Goal: Task Accomplishment & Management: Use online tool/utility

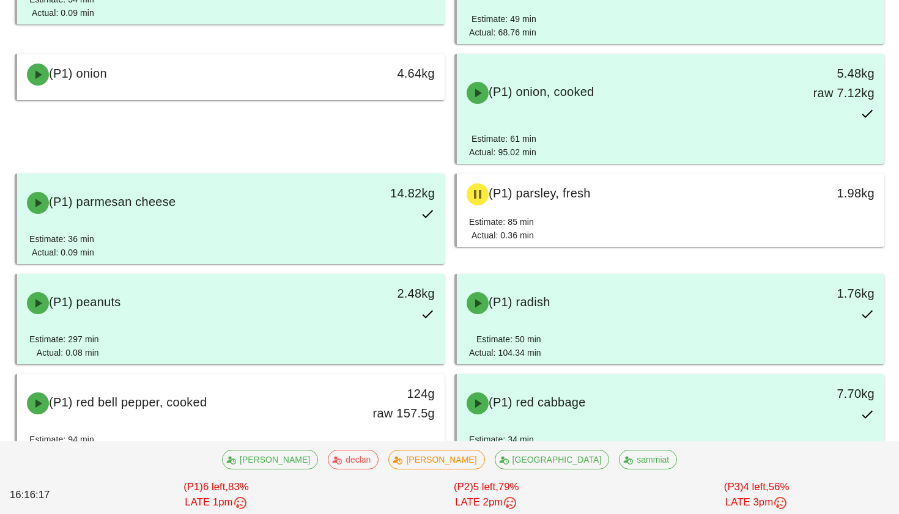
scroll to position [1247, 0]
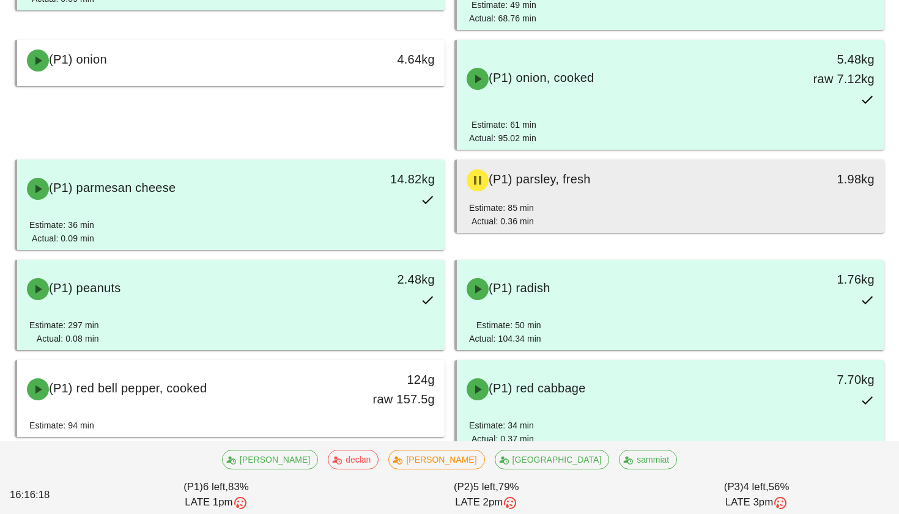
click at [556, 218] on div "Estimate: 85 min Actual: 0.36 min" at bounding box center [670, 217] width 403 height 32
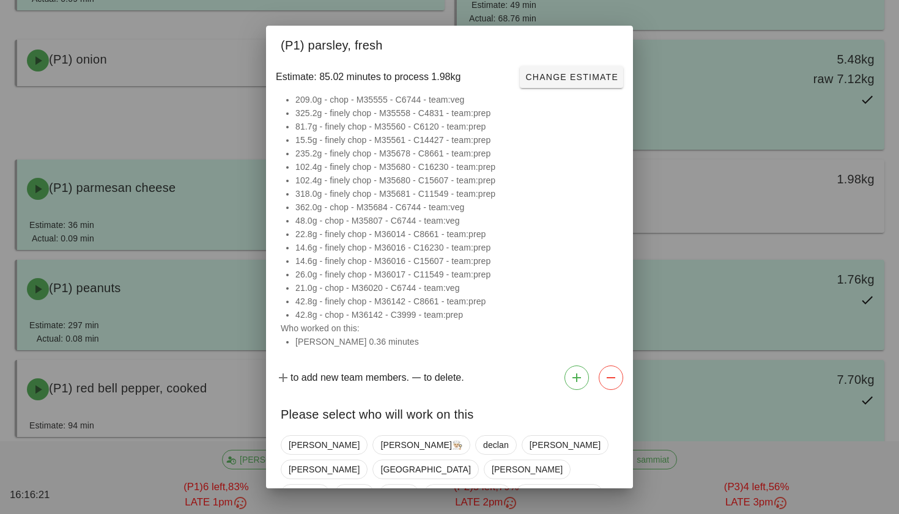
click at [673, 175] on div at bounding box center [449, 257] width 899 height 514
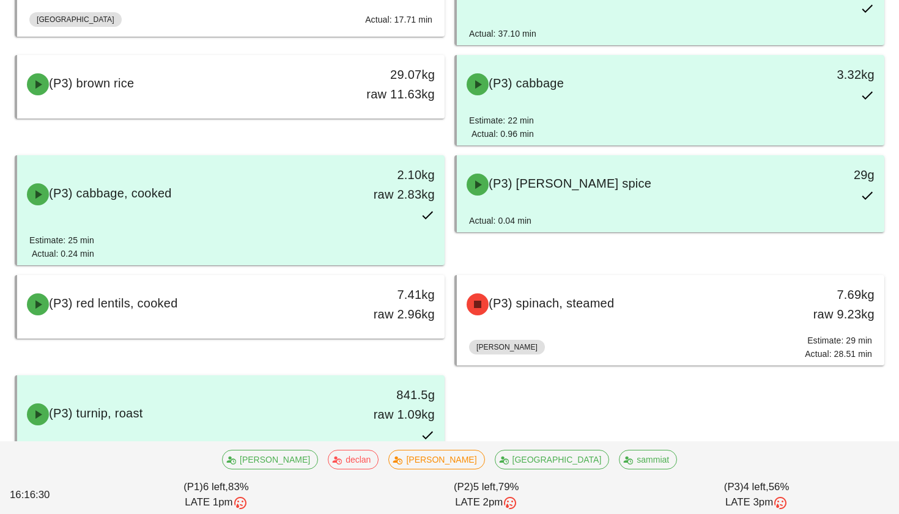
scroll to position [3440, 0]
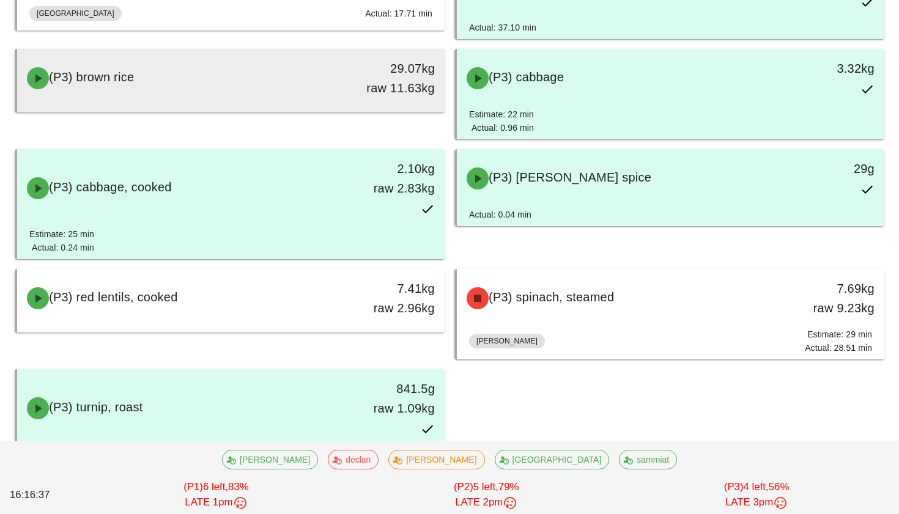
click at [212, 75] on div "(P3) brown rice" at bounding box center [178, 78] width 317 height 37
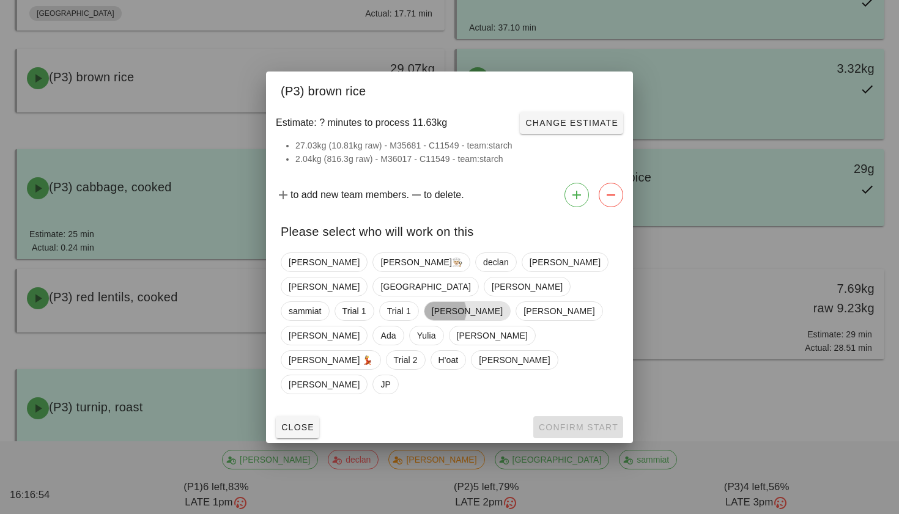
click at [456, 313] on span "[PERSON_NAME]" at bounding box center [467, 311] width 87 height 20
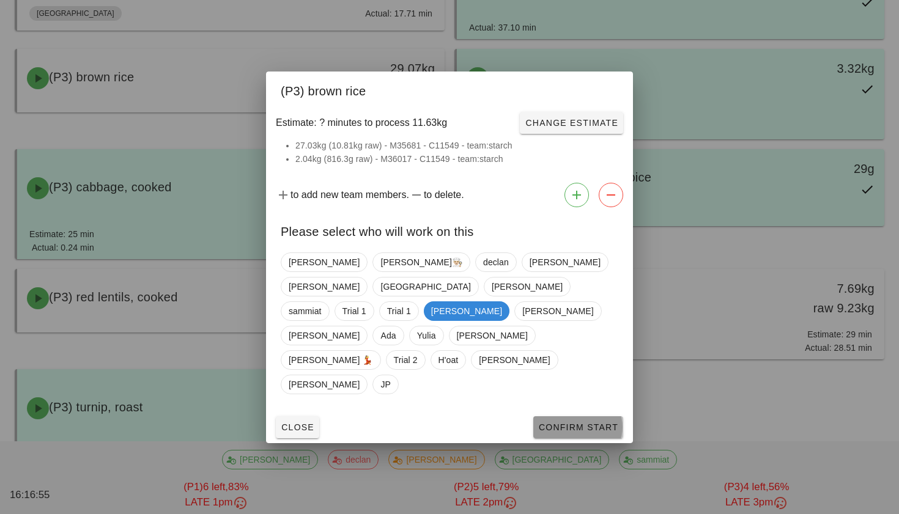
click at [567, 416] on button "Confirm Start" at bounding box center [578, 427] width 90 height 22
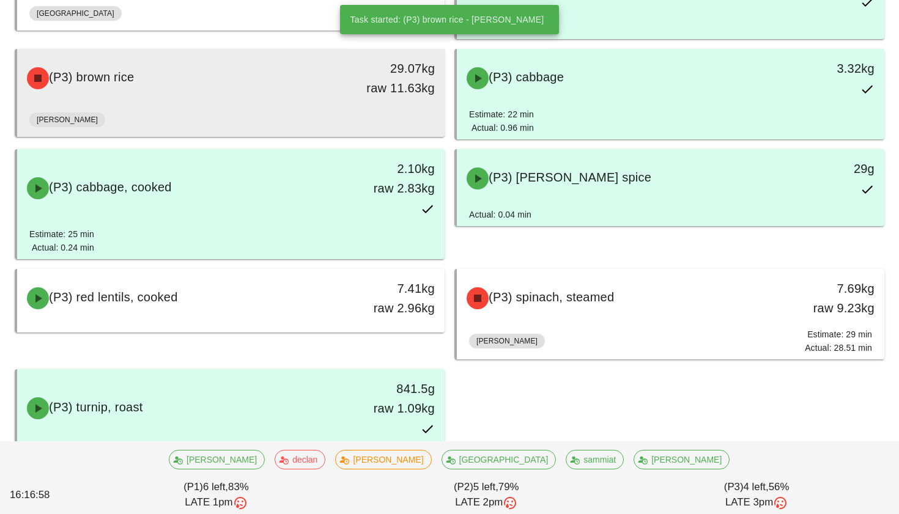
click at [331, 116] on div "[PERSON_NAME]" at bounding box center [230, 122] width 403 height 29
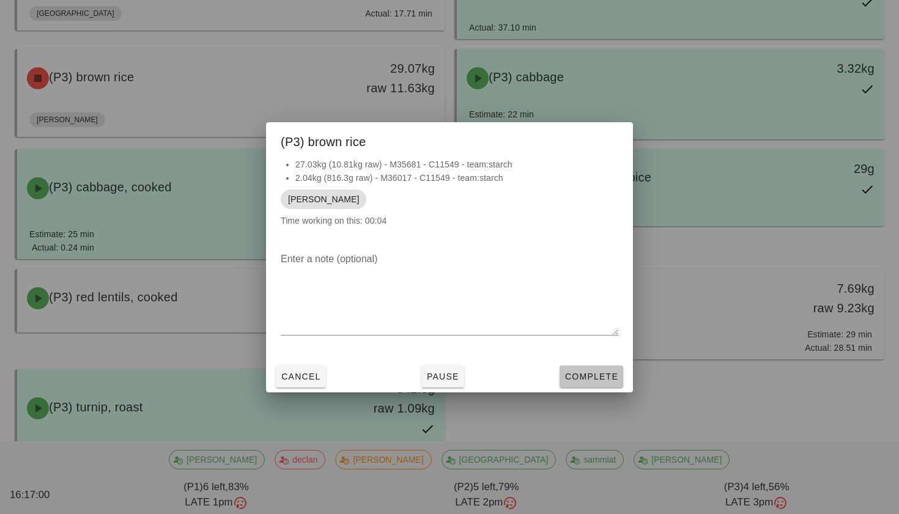
click at [583, 376] on span "Complete" at bounding box center [591, 377] width 54 height 10
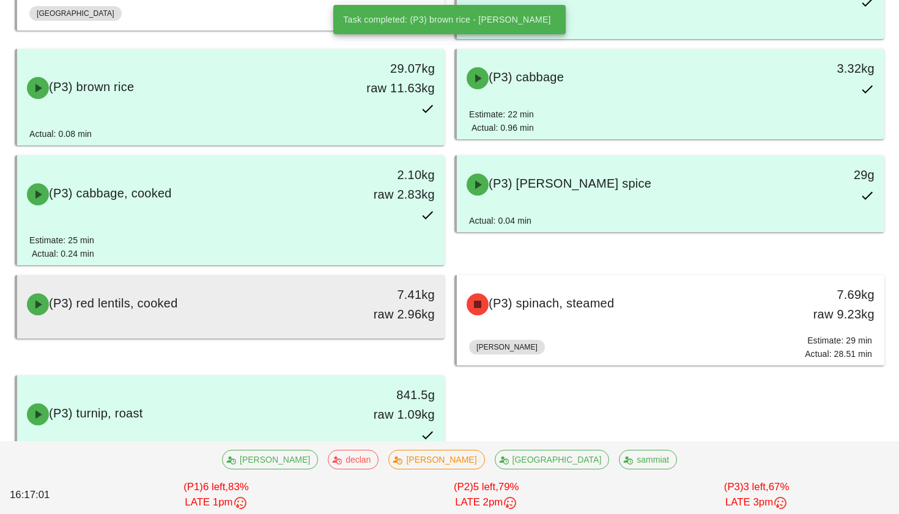
click at [260, 309] on div "(P3) red lentils, cooked" at bounding box center [178, 304] width 317 height 37
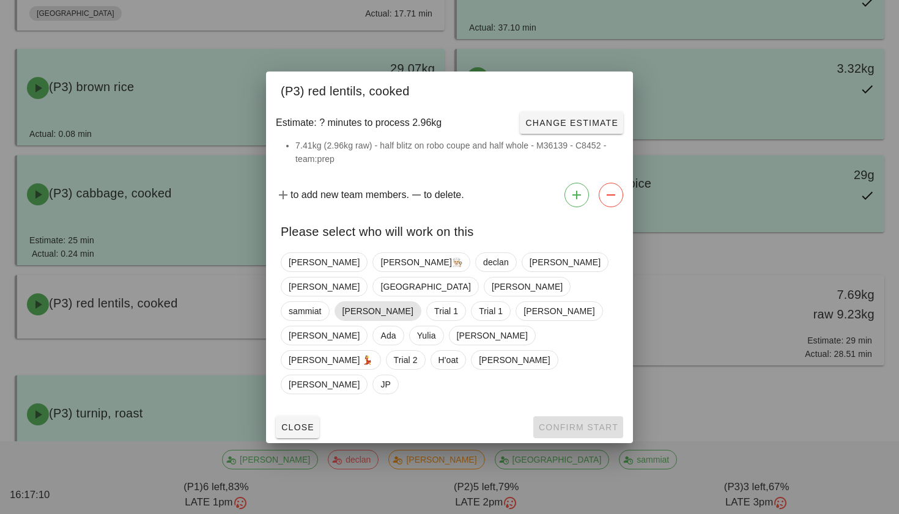
click at [359, 308] on span "[PERSON_NAME]" at bounding box center [377, 311] width 71 height 18
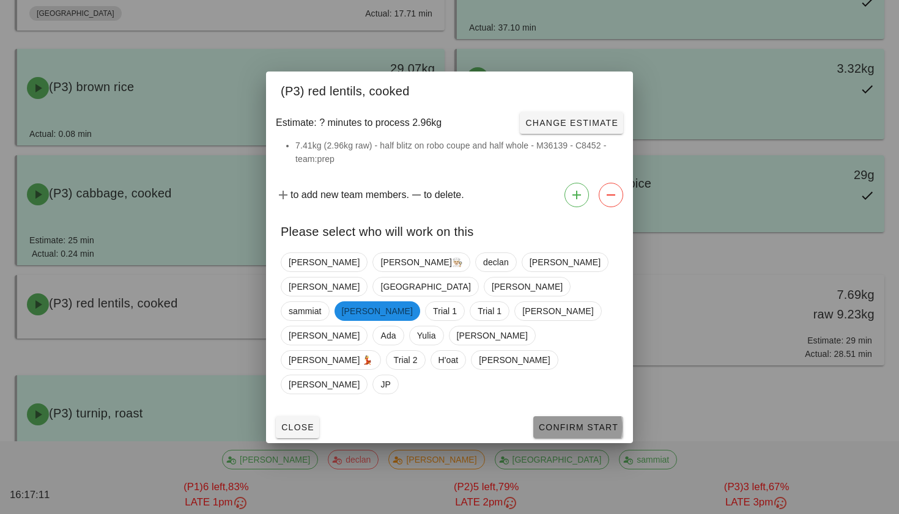
click at [559, 422] on span "Confirm Start" at bounding box center [578, 427] width 80 height 10
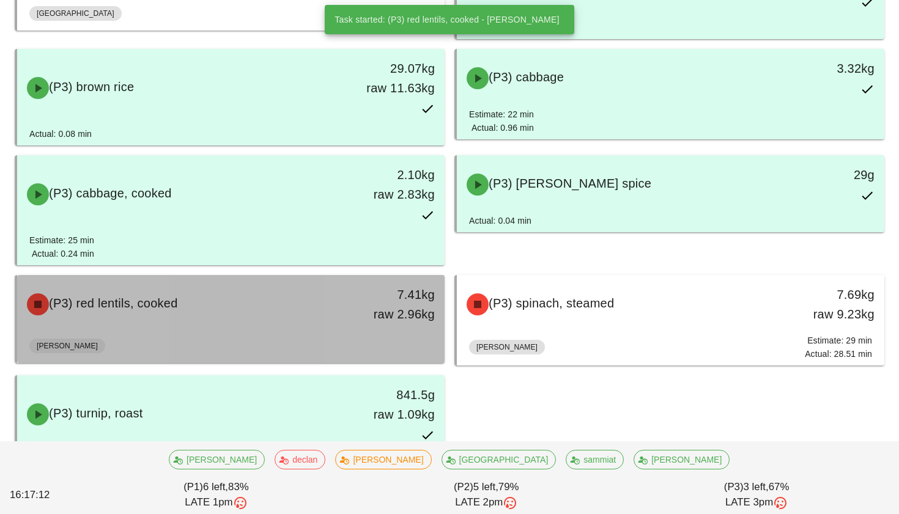
click at [396, 289] on div "7.41kg raw 2.96kg" at bounding box center [389, 304] width 91 height 39
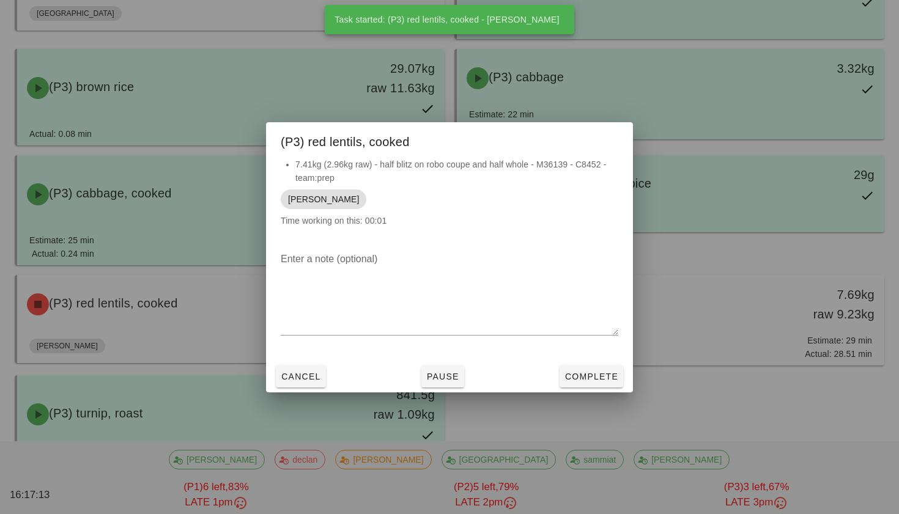
click at [319, 204] on div "[PERSON_NAME]" at bounding box center [450, 199] width 338 height 29
click at [312, 204] on span "[PERSON_NAME]" at bounding box center [323, 200] width 71 height 20
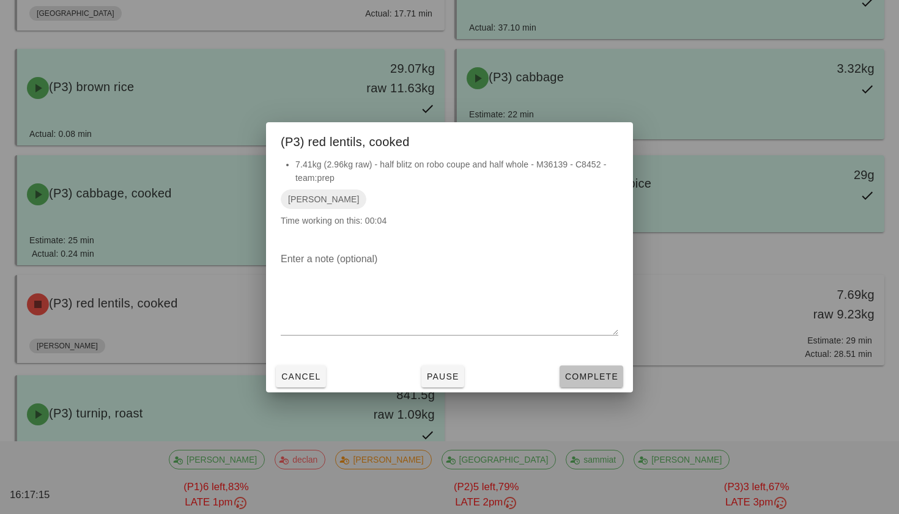
click at [580, 383] on button "Complete" at bounding box center [591, 377] width 64 height 22
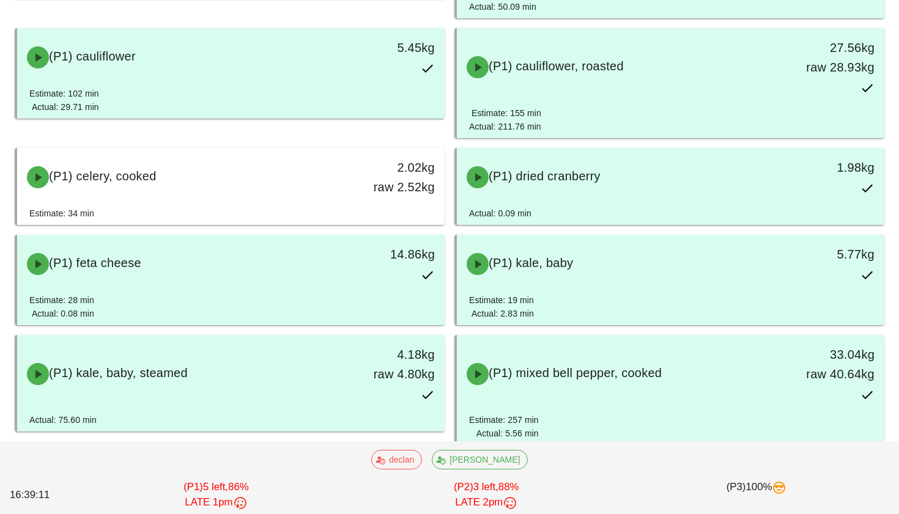
scroll to position [722, 0]
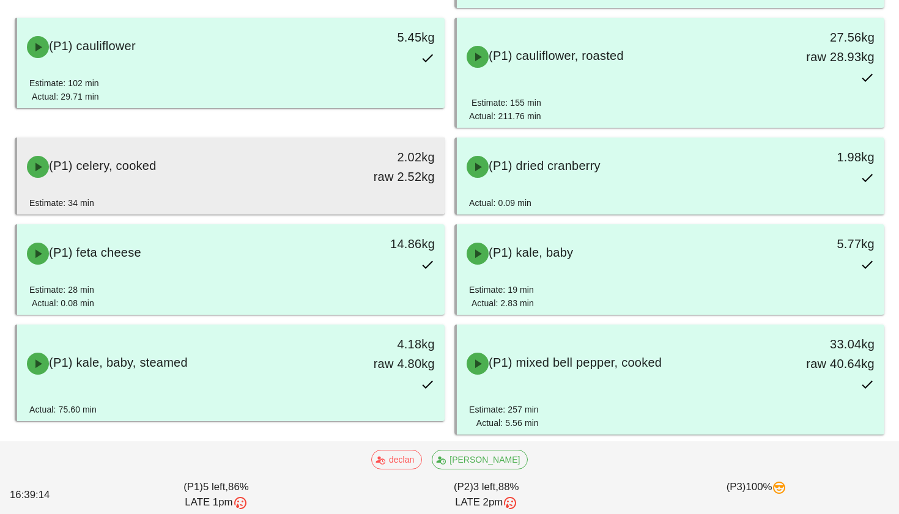
click at [382, 175] on div "2.02kg raw 2.52kg" at bounding box center [389, 166] width 91 height 39
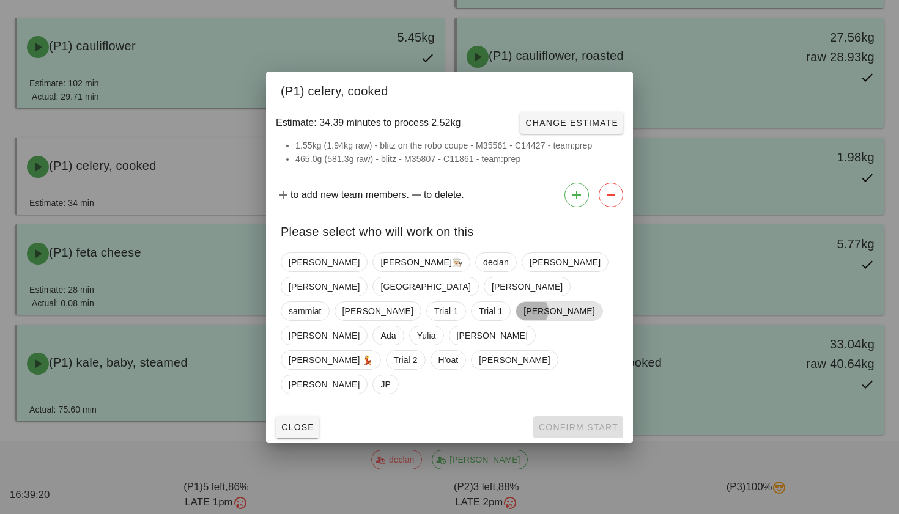
click at [523, 314] on span "[PERSON_NAME]" at bounding box center [558, 311] width 71 height 18
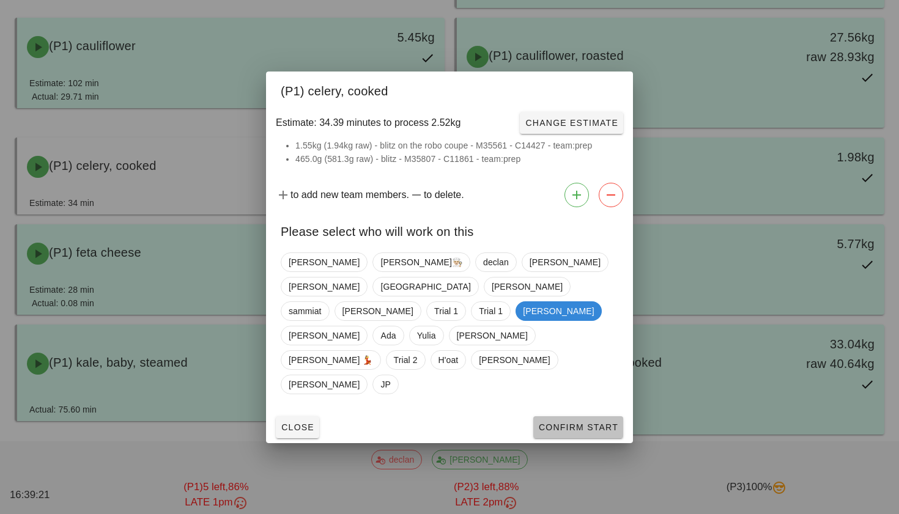
click at [570, 422] on span "Confirm Start" at bounding box center [578, 427] width 80 height 10
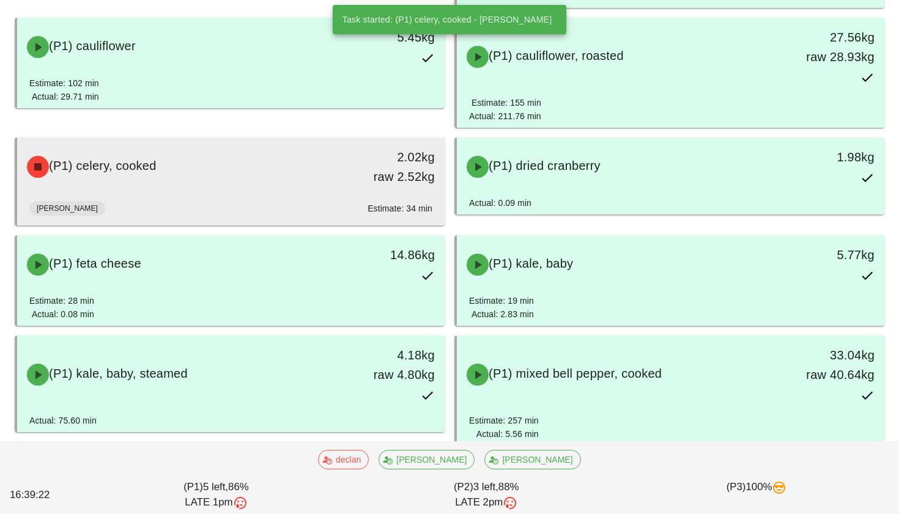
click at [321, 191] on div "(P1) celery, cooked 2.02kg raw 2.52kg" at bounding box center [231, 167] width 422 height 54
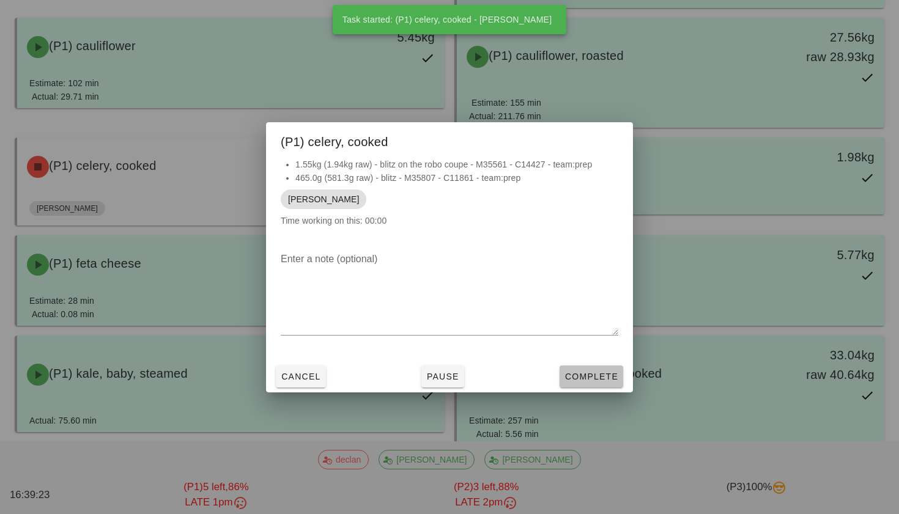
click at [569, 377] on span "Complete" at bounding box center [591, 377] width 54 height 10
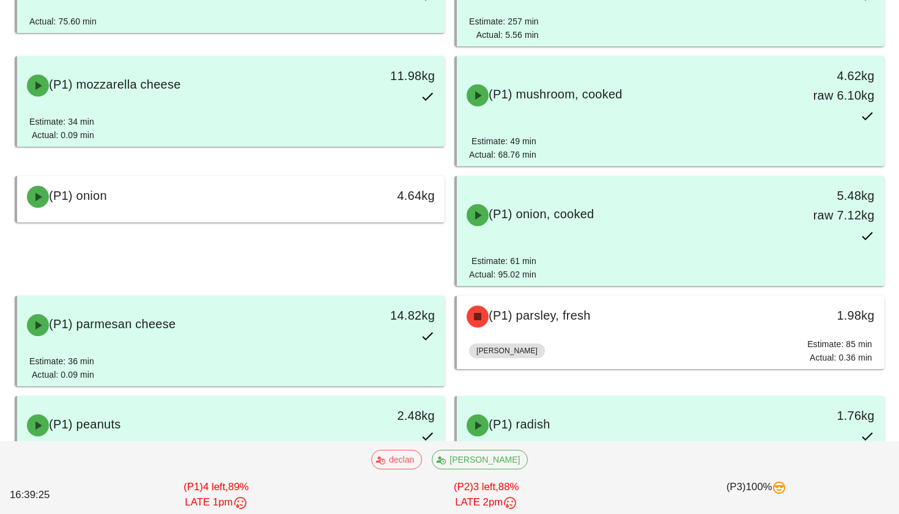
scroll to position [1143, 0]
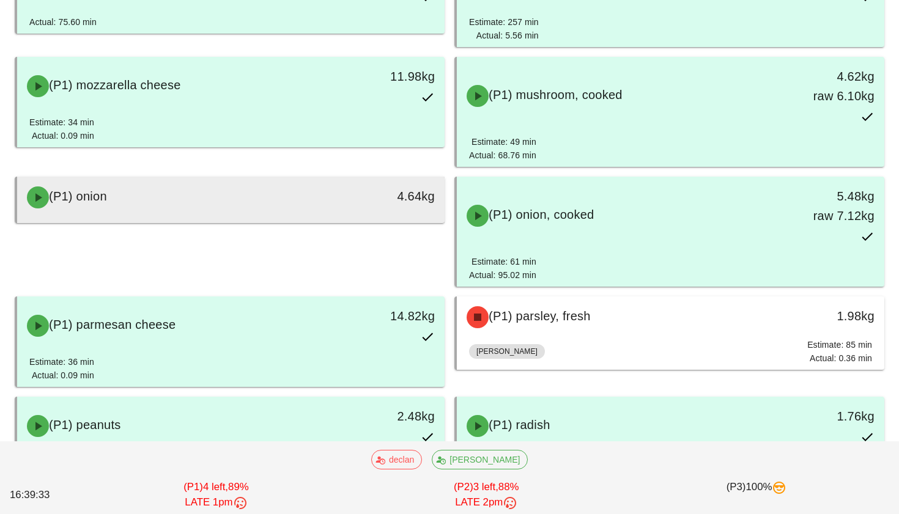
click at [394, 207] on div "4.64kg" at bounding box center [389, 197] width 106 height 37
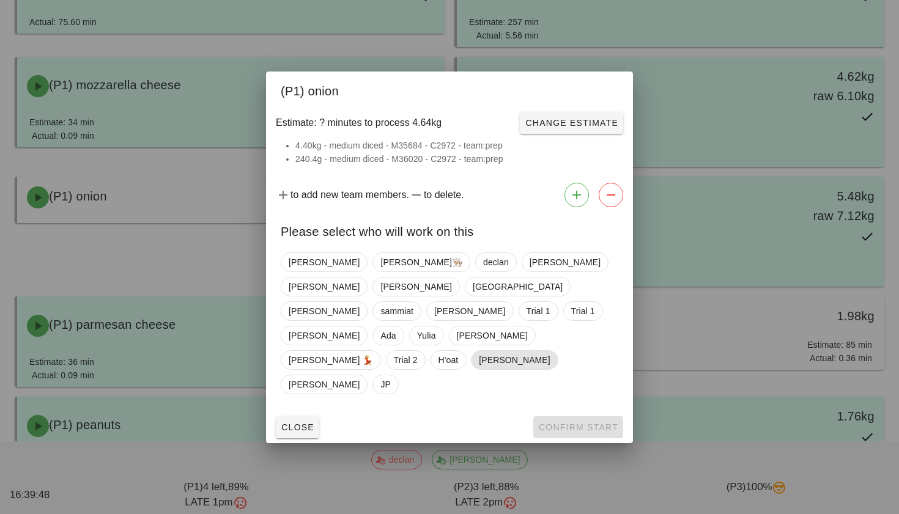
click at [523, 351] on span "[PERSON_NAME]" at bounding box center [514, 360] width 71 height 18
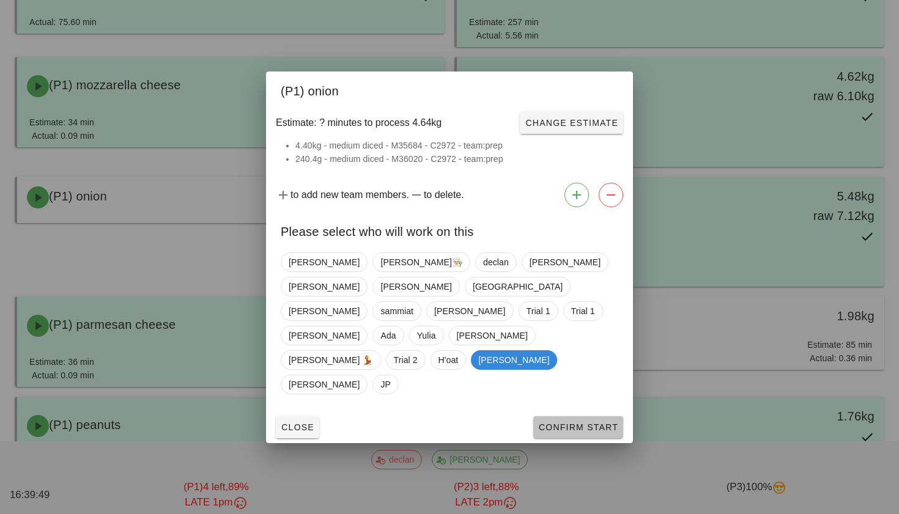
click at [558, 422] on span "Confirm Start" at bounding box center [578, 427] width 80 height 10
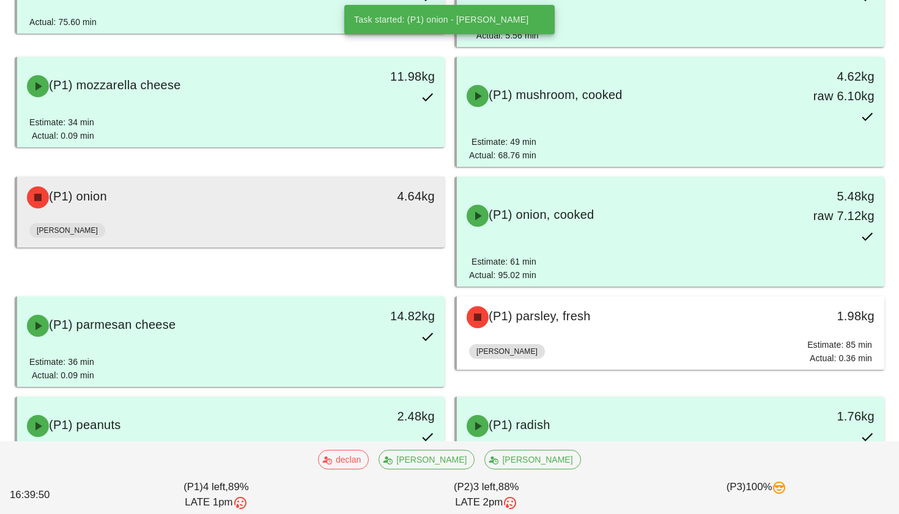
click at [300, 196] on div "(P1) onion" at bounding box center [178, 197] width 317 height 37
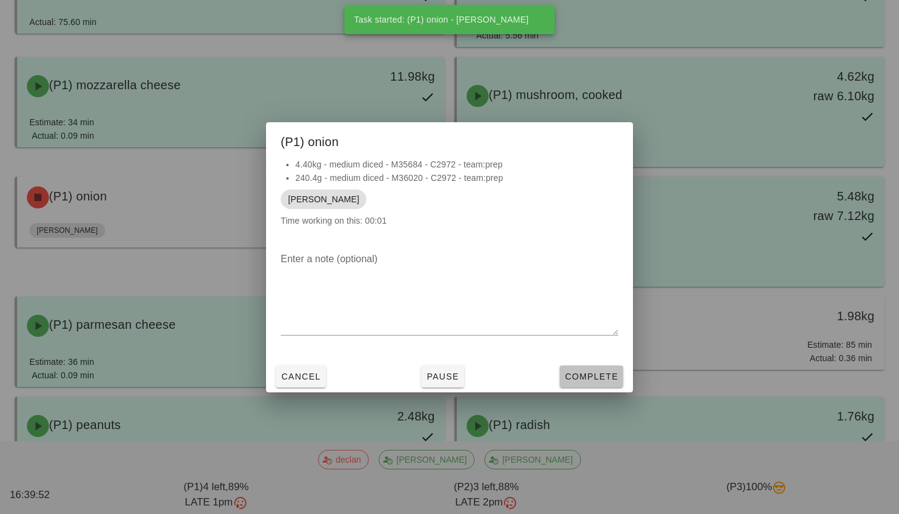
click at [567, 375] on span "Complete" at bounding box center [591, 377] width 54 height 10
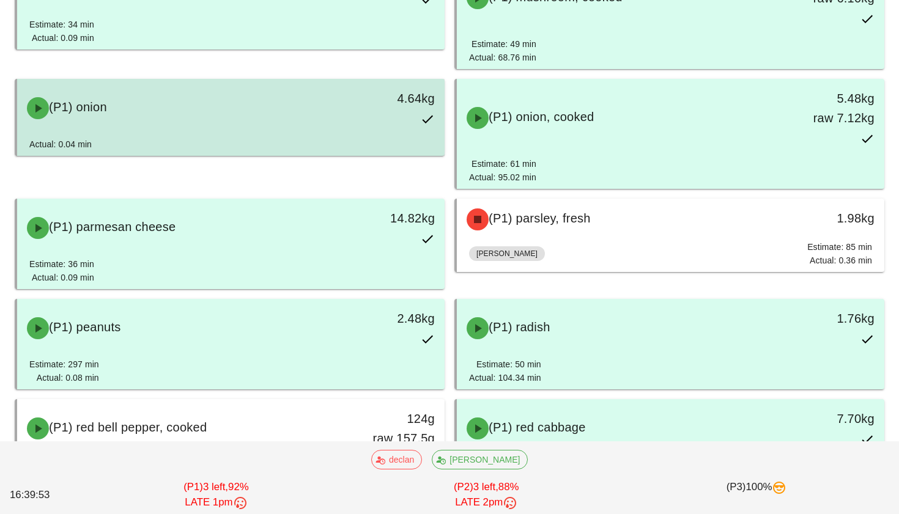
scroll to position [1259, 0]
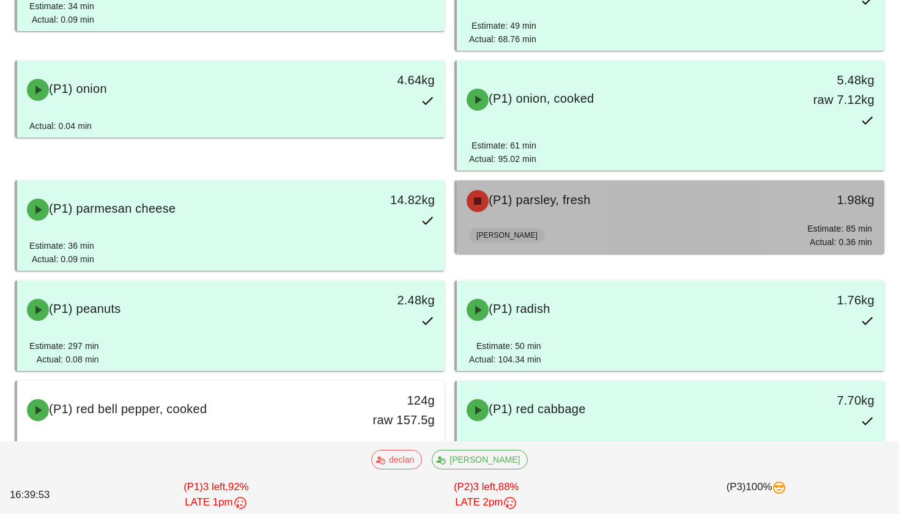
click at [594, 243] on div "[PERSON_NAME]: 85 min Actual: 0.36 min" at bounding box center [670, 238] width 403 height 32
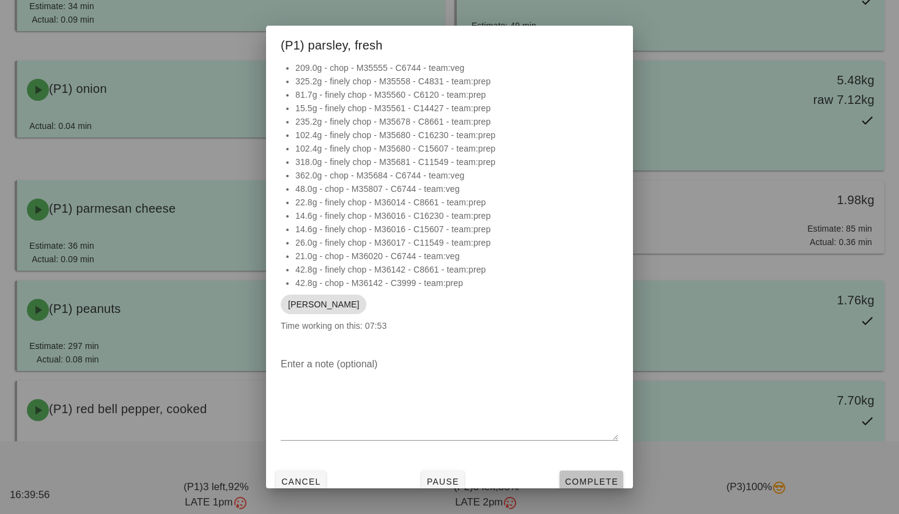
click at [578, 481] on span "Complete" at bounding box center [591, 482] width 54 height 10
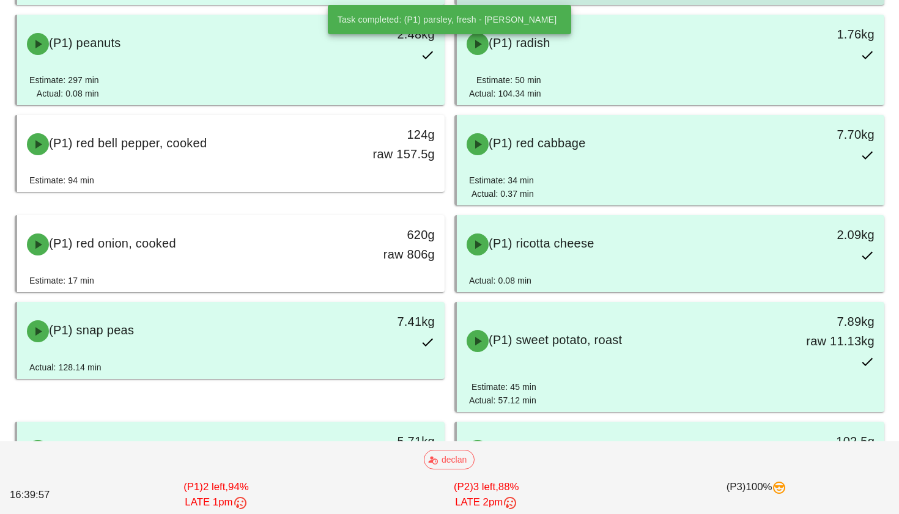
scroll to position [1565, 0]
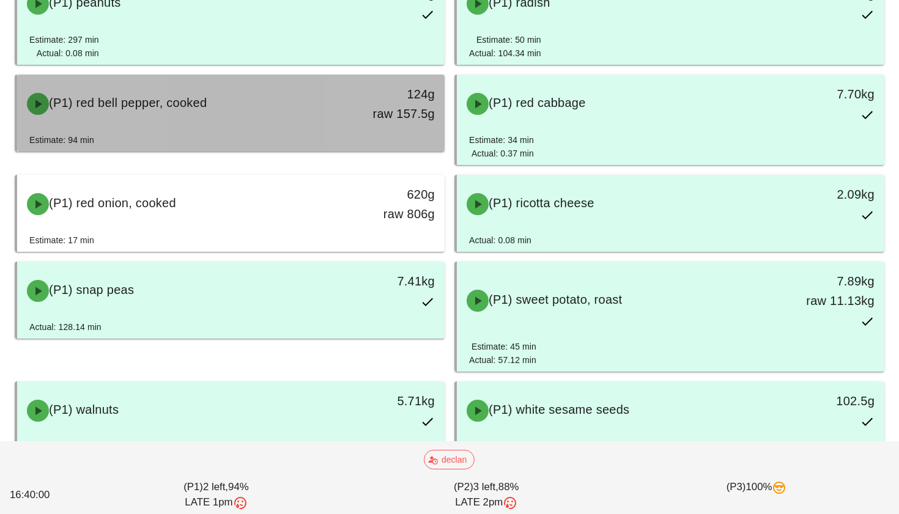
click at [349, 105] on div "124g raw 157.5g" at bounding box center [389, 103] width 91 height 39
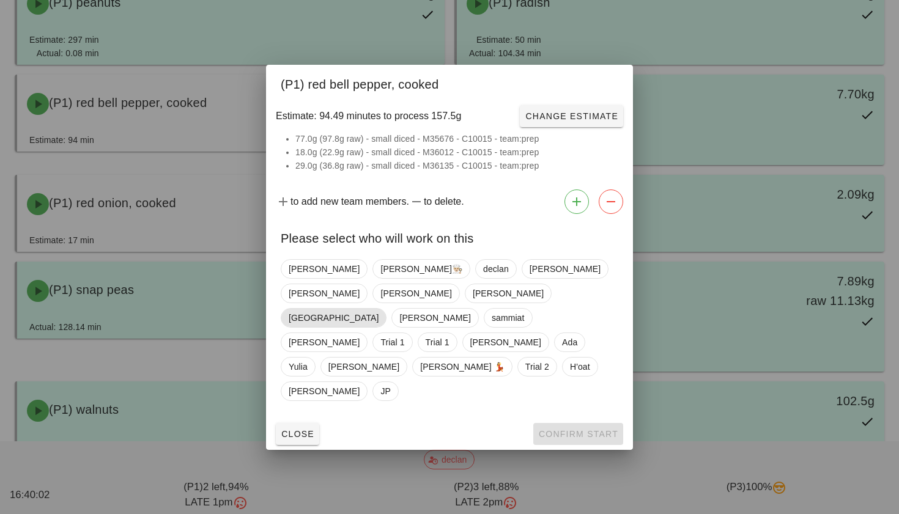
click at [309, 320] on span "[GEOGRAPHIC_DATA]" at bounding box center [334, 318] width 90 height 18
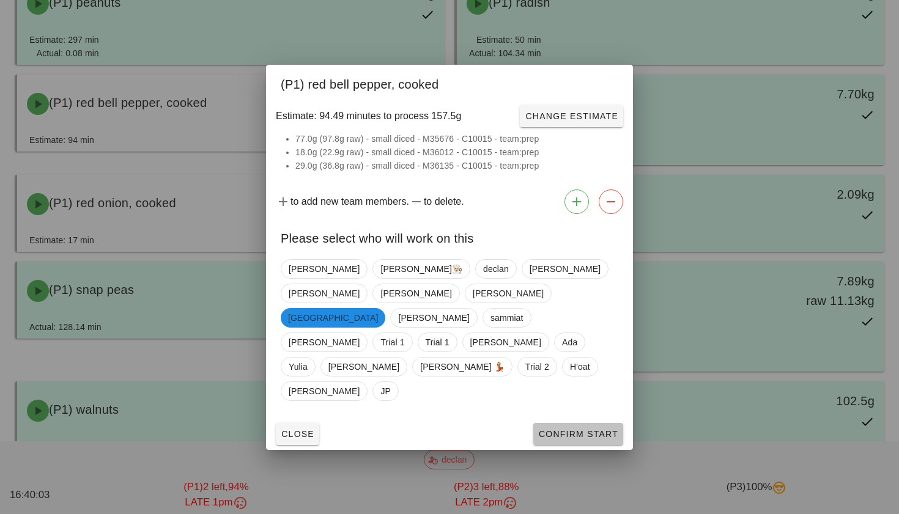
click at [606, 429] on span "Confirm Start" at bounding box center [578, 434] width 80 height 10
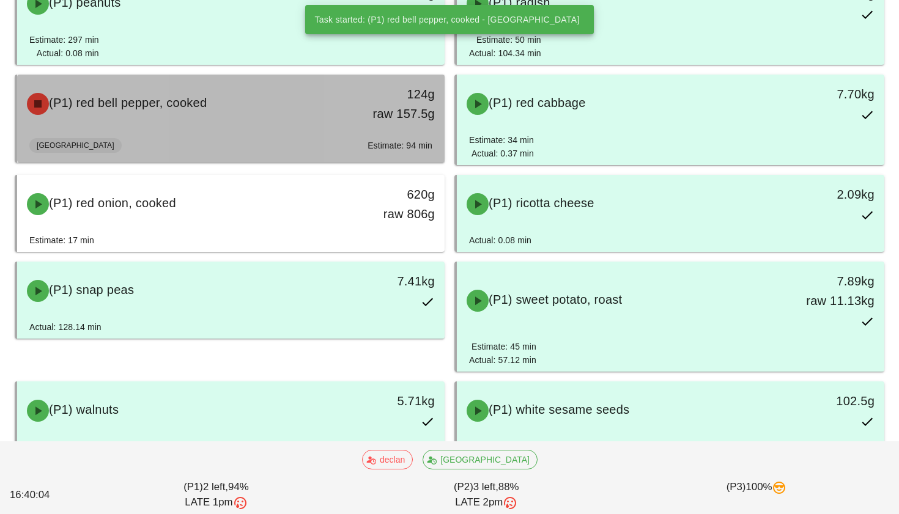
click at [355, 130] on div "124g raw 157.5g" at bounding box center [389, 104] width 106 height 54
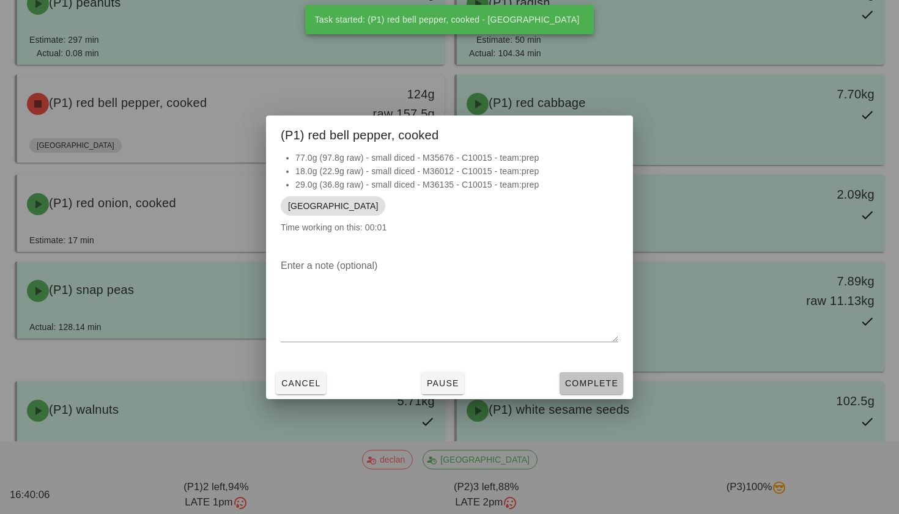
click at [575, 388] on span "Complete" at bounding box center [591, 383] width 54 height 10
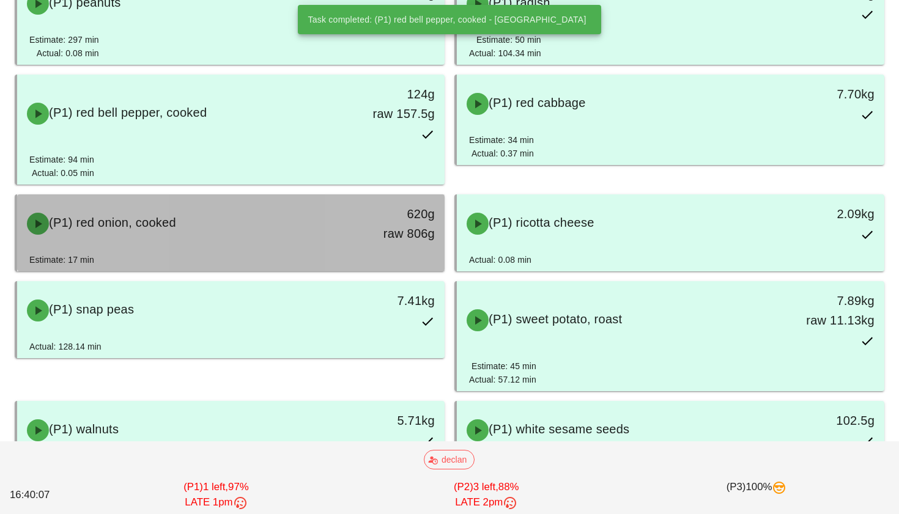
click at [371, 270] on div "Estimate: 17 min" at bounding box center [230, 262] width 403 height 18
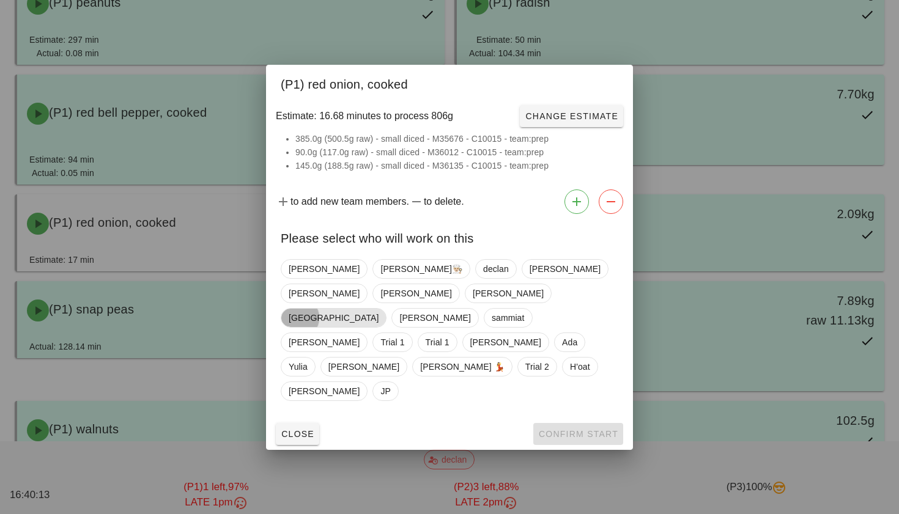
click at [310, 318] on span "[GEOGRAPHIC_DATA]" at bounding box center [334, 318] width 106 height 20
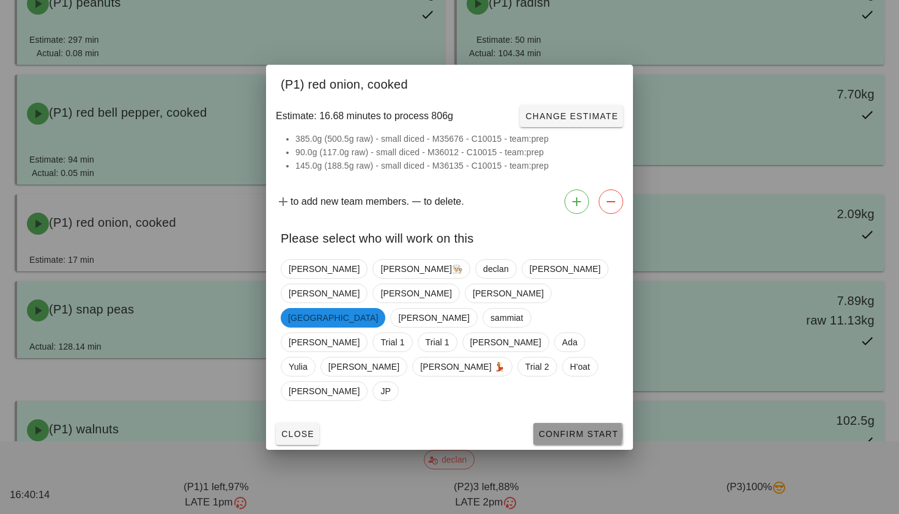
click at [567, 429] on span "Confirm Start" at bounding box center [578, 434] width 80 height 10
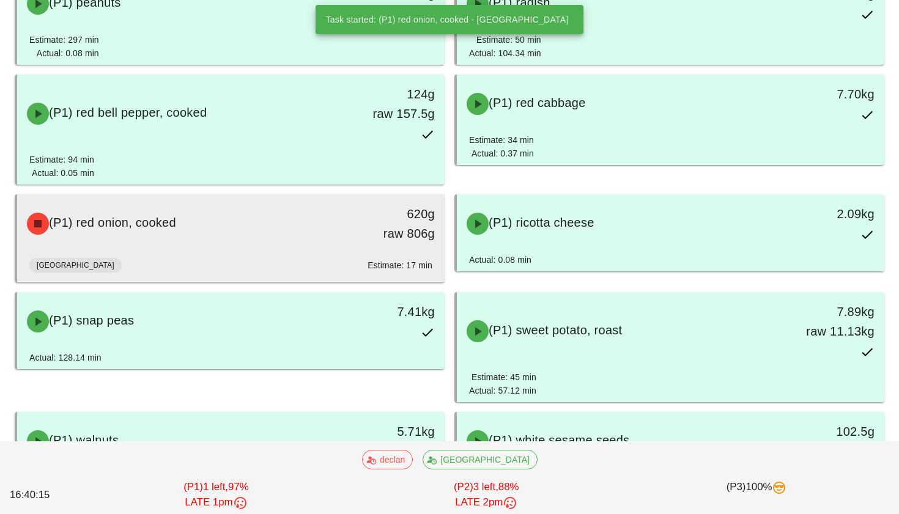
click at [418, 252] on div "(P1) red onion, cooked 620g raw 806g" at bounding box center [230, 223] width 427 height 59
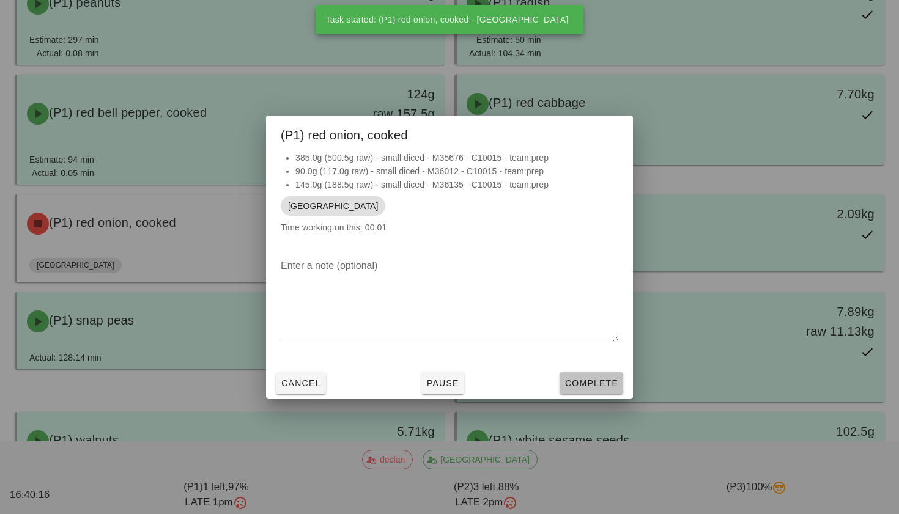
click at [563, 381] on button "Complete" at bounding box center [591, 383] width 64 height 22
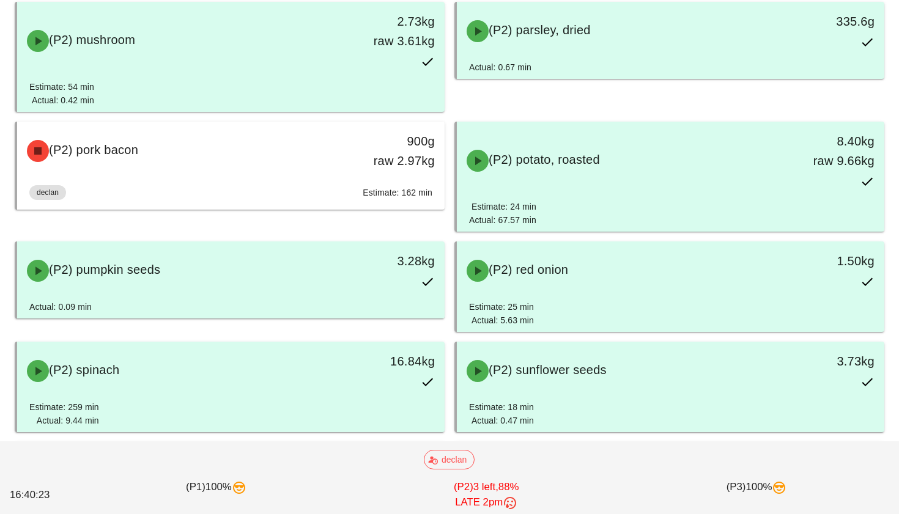
scroll to position [3051, 0]
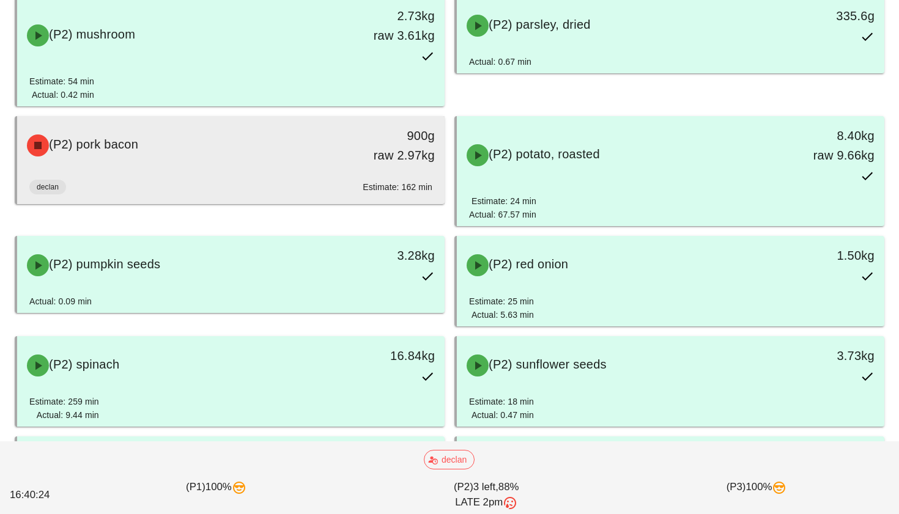
click at [355, 175] on div "declan Estimate: 162 min" at bounding box center [230, 189] width 403 height 29
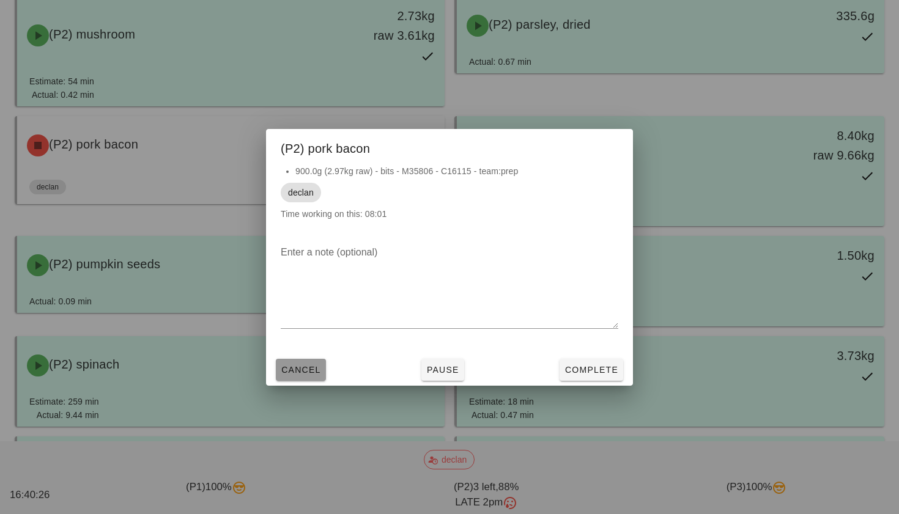
click at [306, 365] on span "Cancel" at bounding box center [301, 370] width 40 height 10
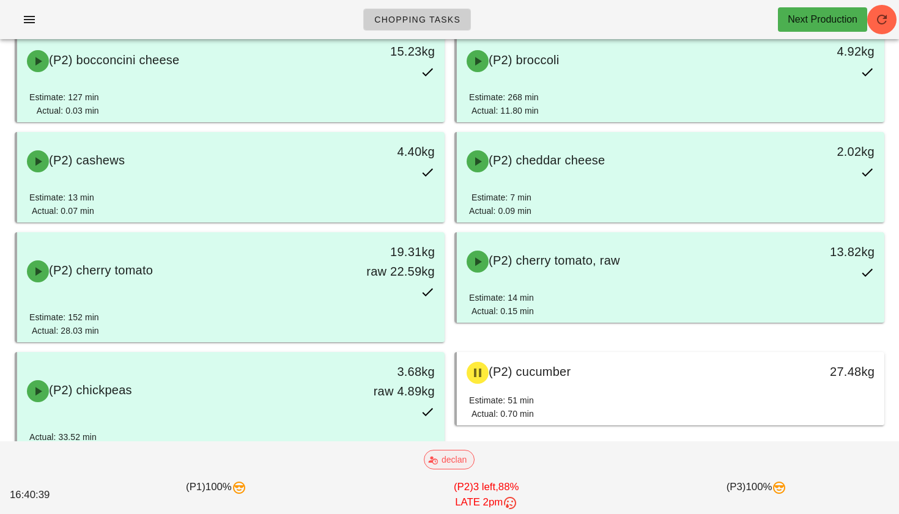
scroll to position [2291, 0]
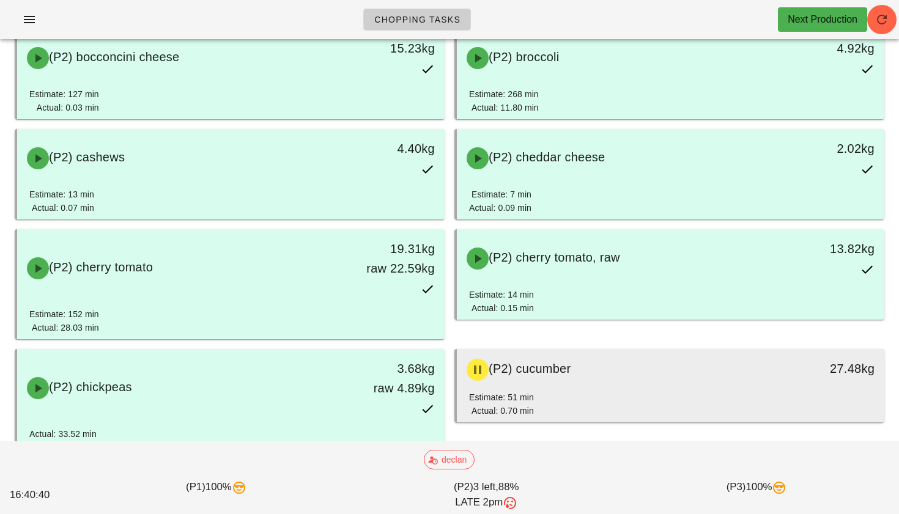
click at [564, 389] on div "(P2) cucumber 27.48kg" at bounding box center [670, 370] width 427 height 42
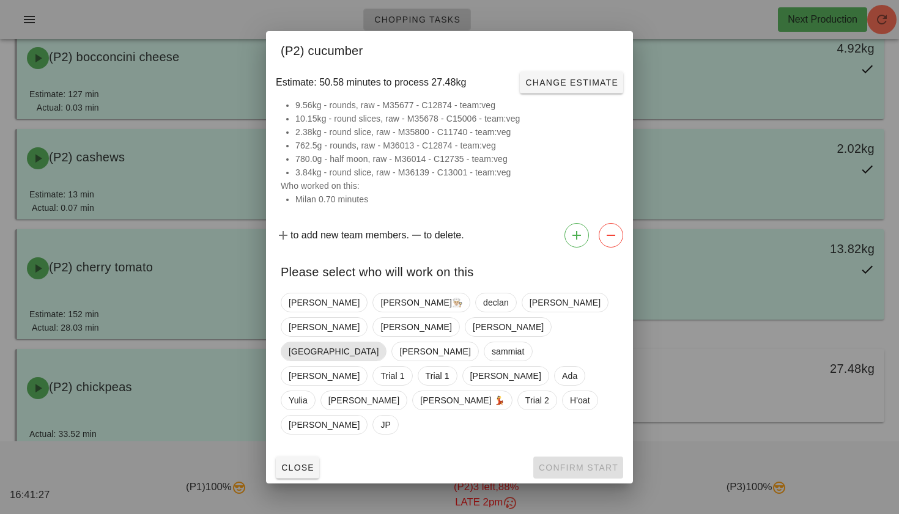
click at [305, 348] on span "[GEOGRAPHIC_DATA]" at bounding box center [334, 351] width 90 height 18
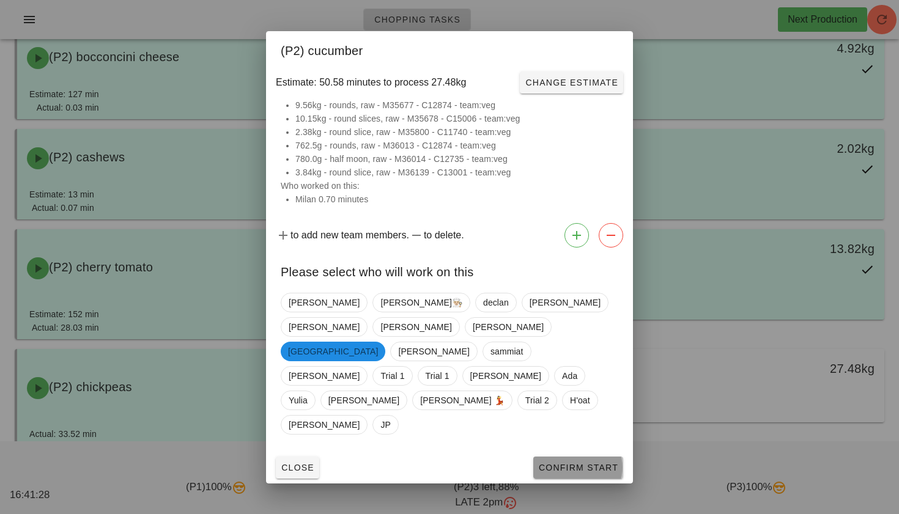
click at [570, 463] on span "Confirm Start" at bounding box center [578, 468] width 80 height 10
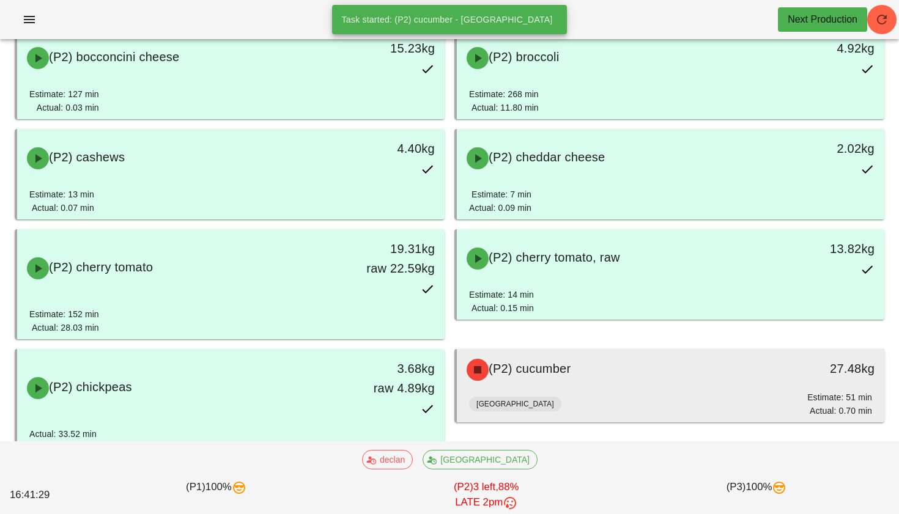
click at [542, 372] on span "(P2) cucumber" at bounding box center [530, 368] width 82 height 13
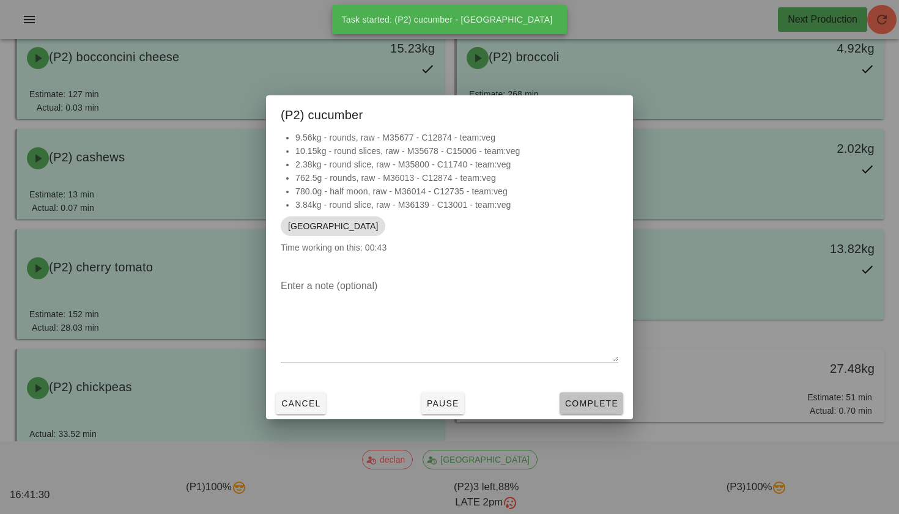
click at [580, 407] on span "Complete" at bounding box center [591, 404] width 54 height 10
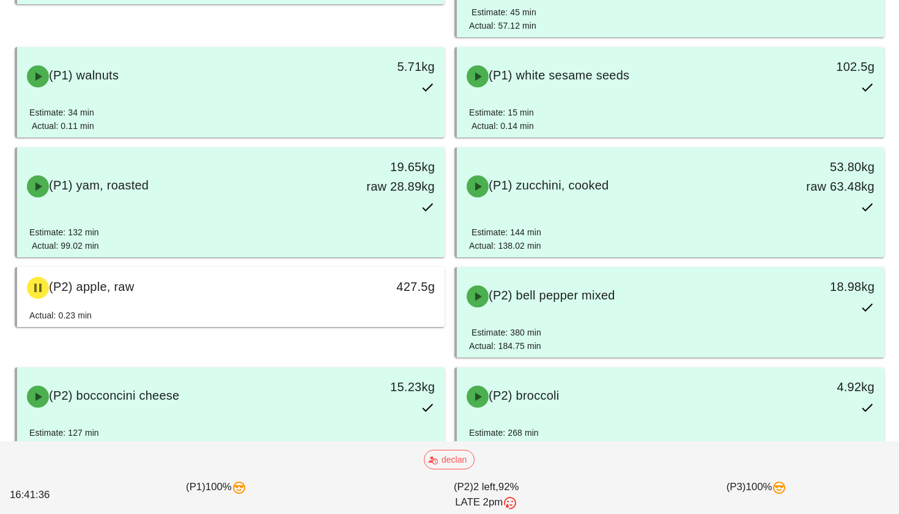
scroll to position [1993, 0]
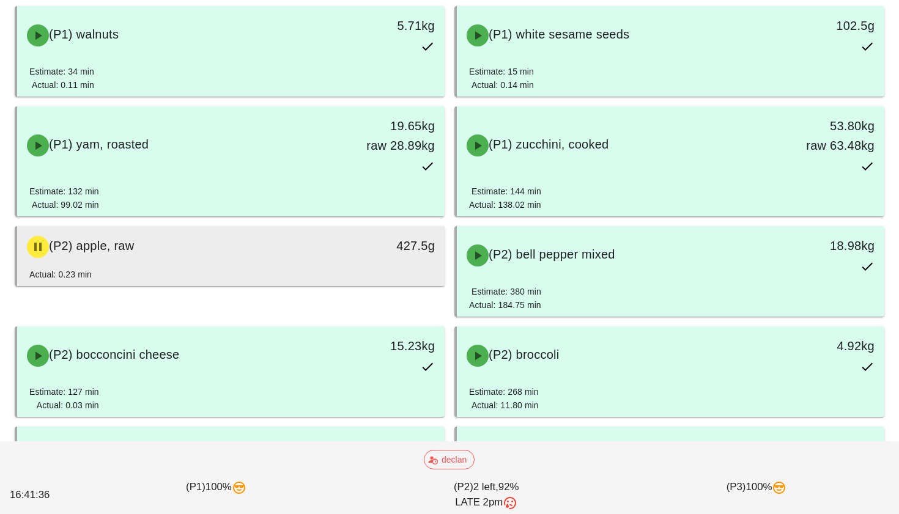
click at [378, 253] on div "427.5g" at bounding box center [389, 246] width 91 height 20
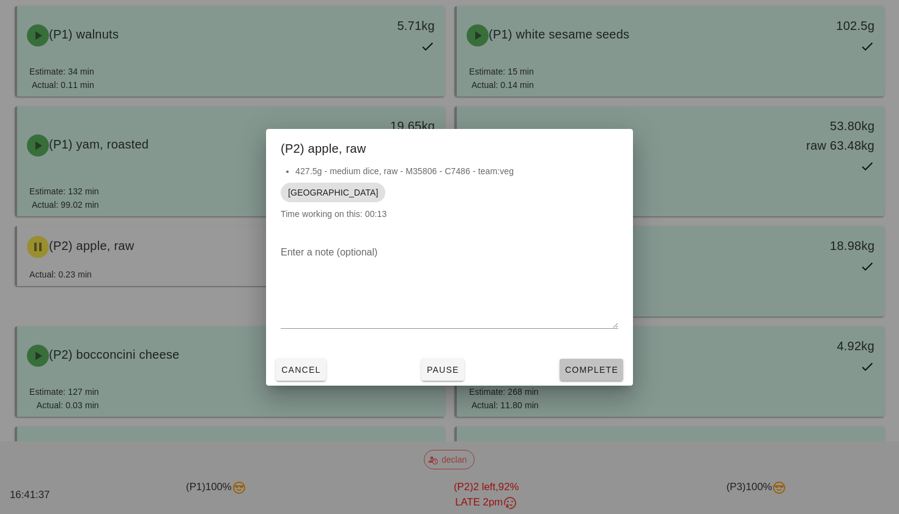
click at [588, 373] on span "Complete" at bounding box center [591, 370] width 54 height 10
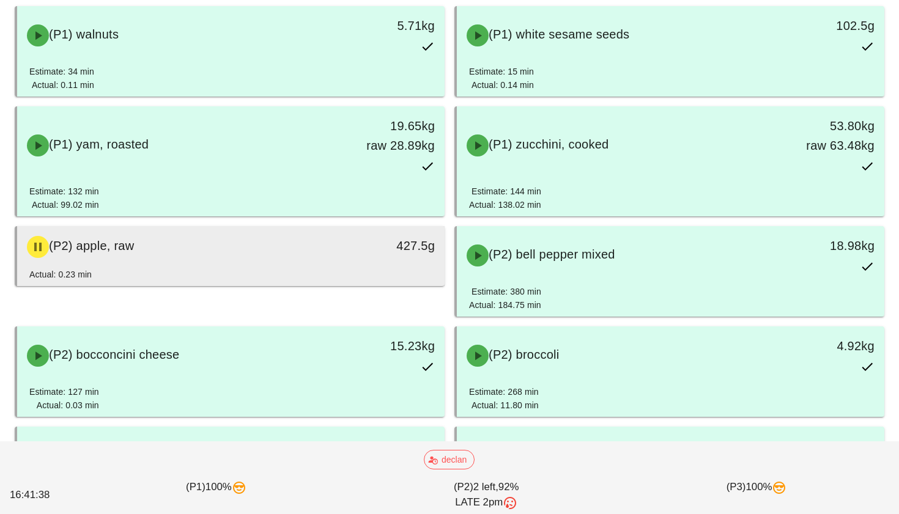
click at [394, 265] on div "(P2) apple, raw 427.5g" at bounding box center [230, 247] width 427 height 42
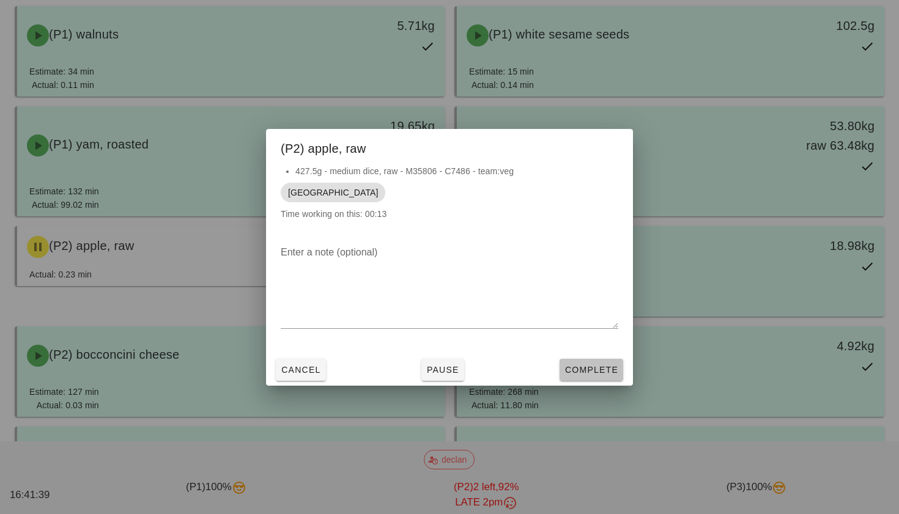
click at [590, 369] on span "Complete" at bounding box center [591, 370] width 54 height 10
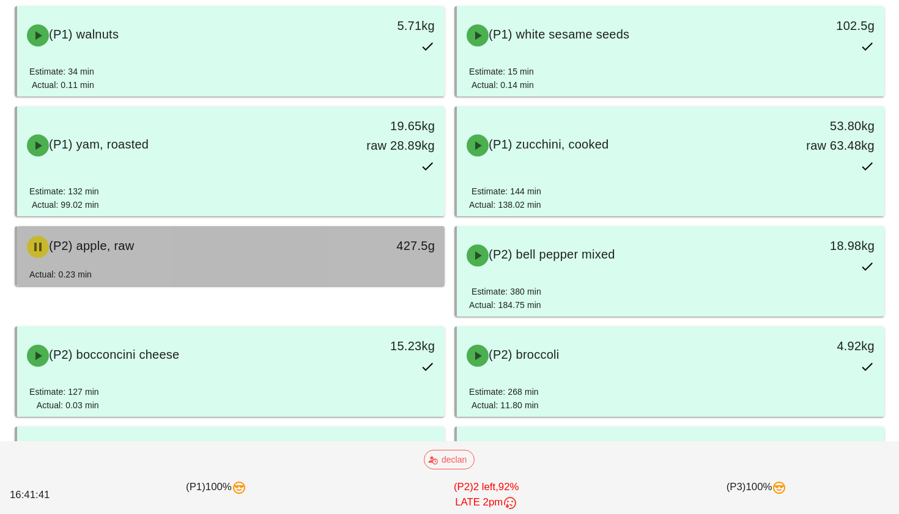
click at [384, 254] on div "427.5g" at bounding box center [389, 246] width 91 height 20
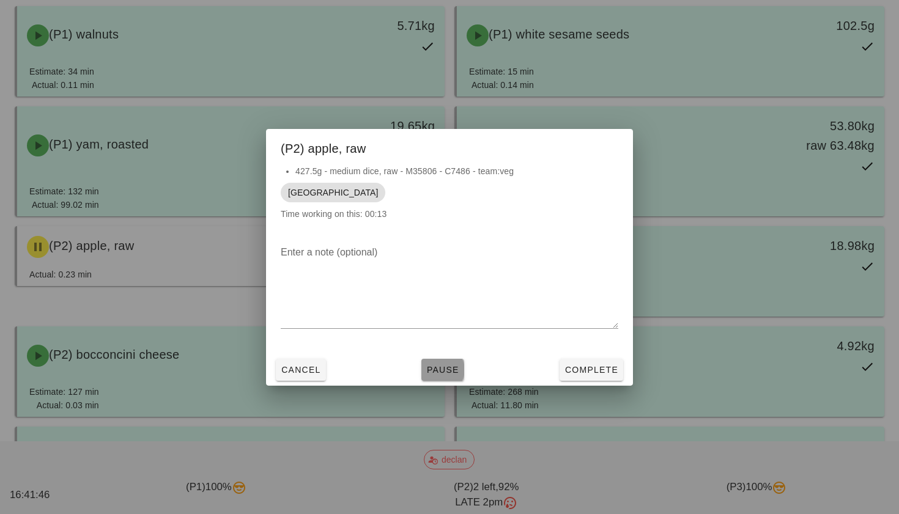
click at [451, 370] on span "Pause" at bounding box center [442, 370] width 33 height 10
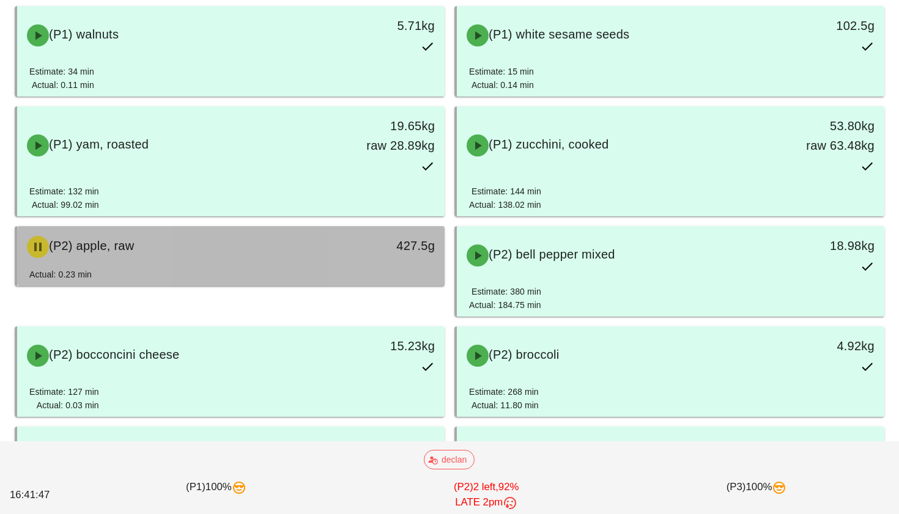
click at [322, 233] on div "(P2) apple, raw" at bounding box center [178, 247] width 317 height 37
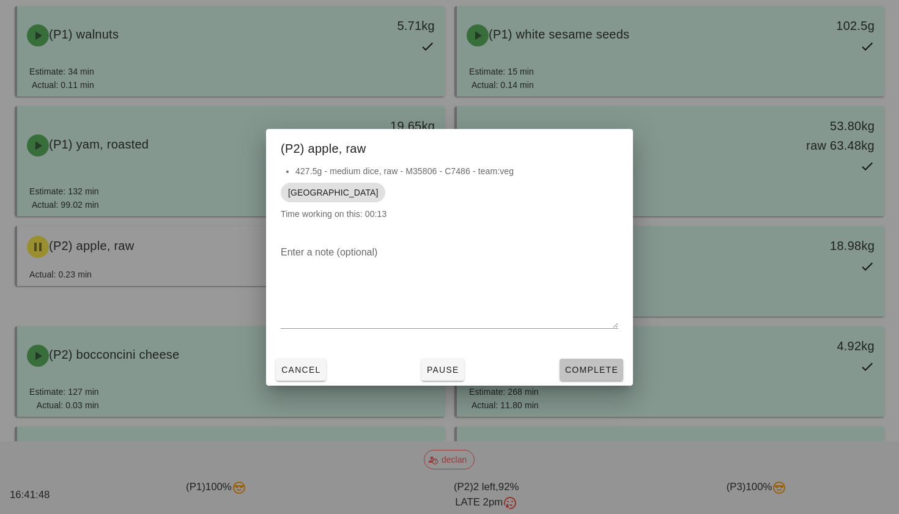
click at [569, 371] on span "Complete" at bounding box center [591, 370] width 54 height 10
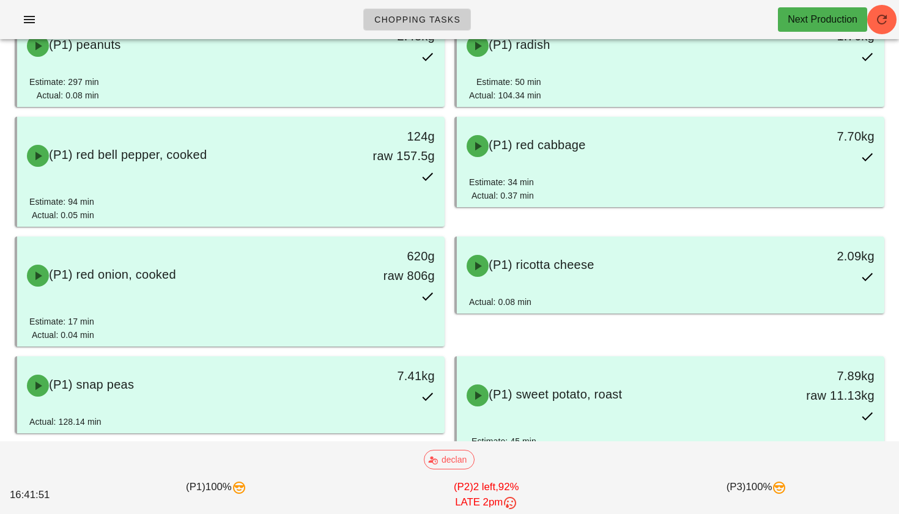
scroll to position [1518, 0]
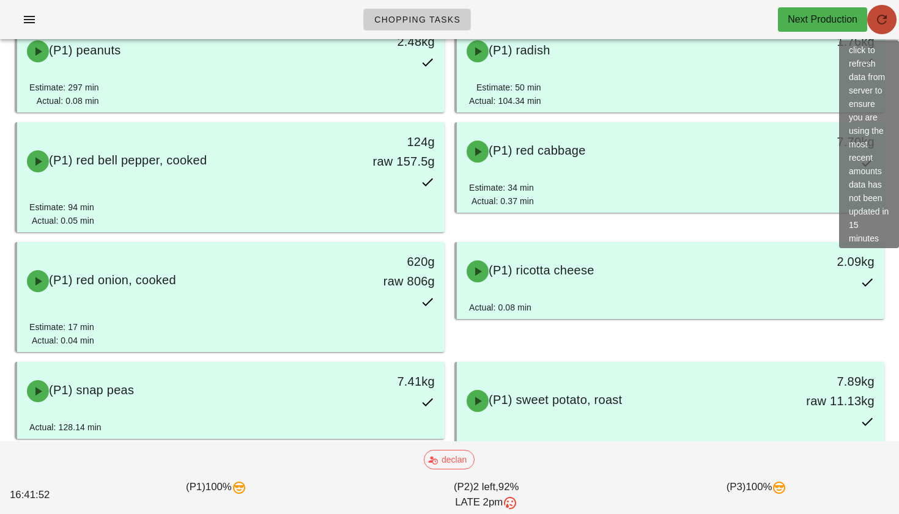
click at [884, 17] on icon "button" at bounding box center [881, 19] width 15 height 15
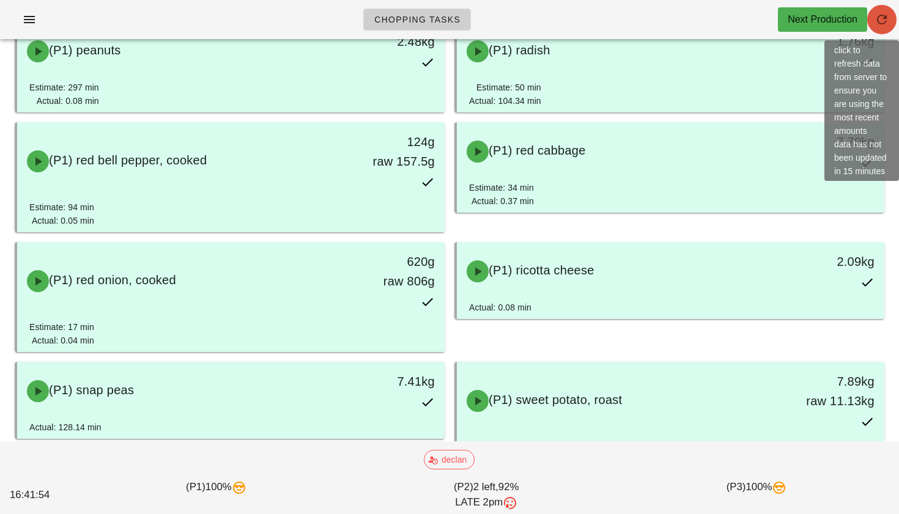
click at [885, 15] on icon "button" at bounding box center [881, 19] width 15 height 15
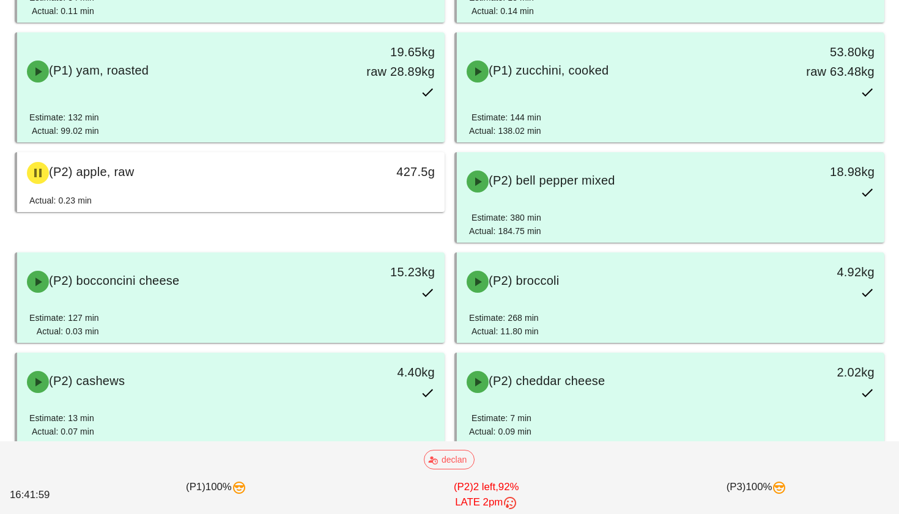
scroll to position [2070, 0]
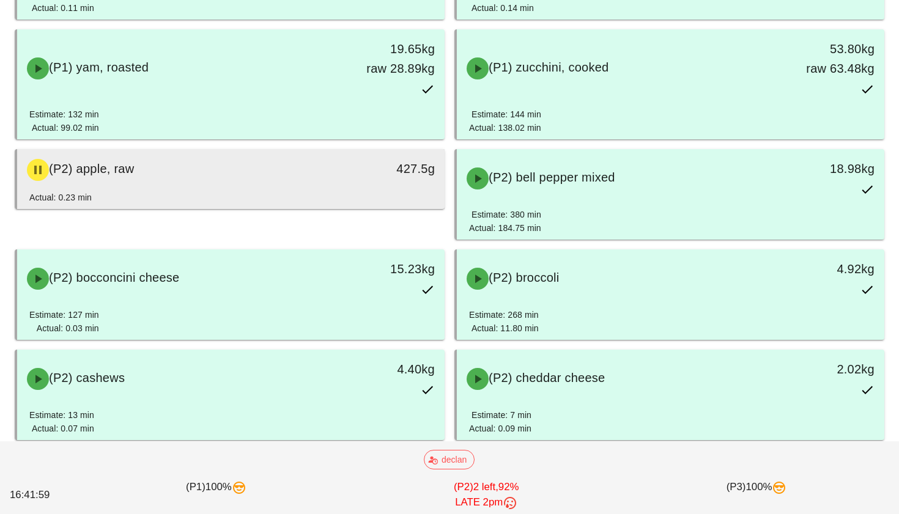
click at [395, 180] on div "427.5g" at bounding box center [389, 170] width 106 height 37
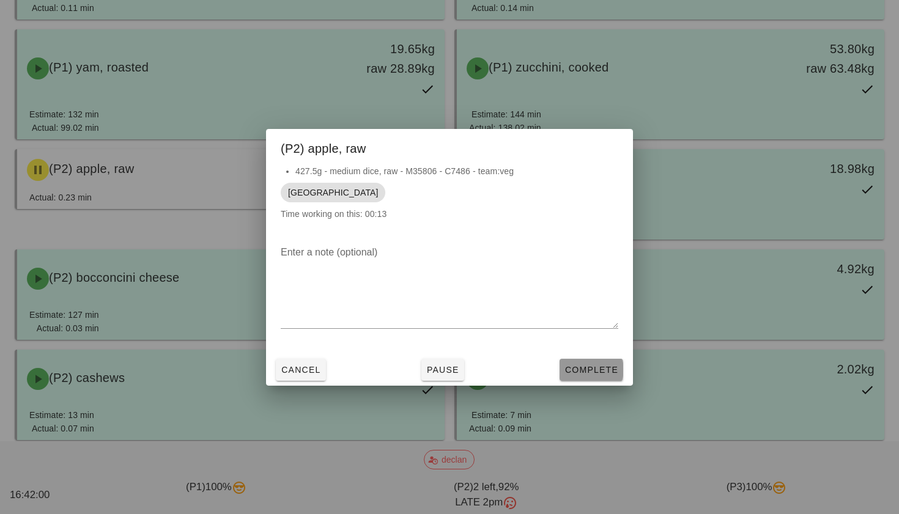
click at [597, 366] on span "Complete" at bounding box center [591, 370] width 54 height 10
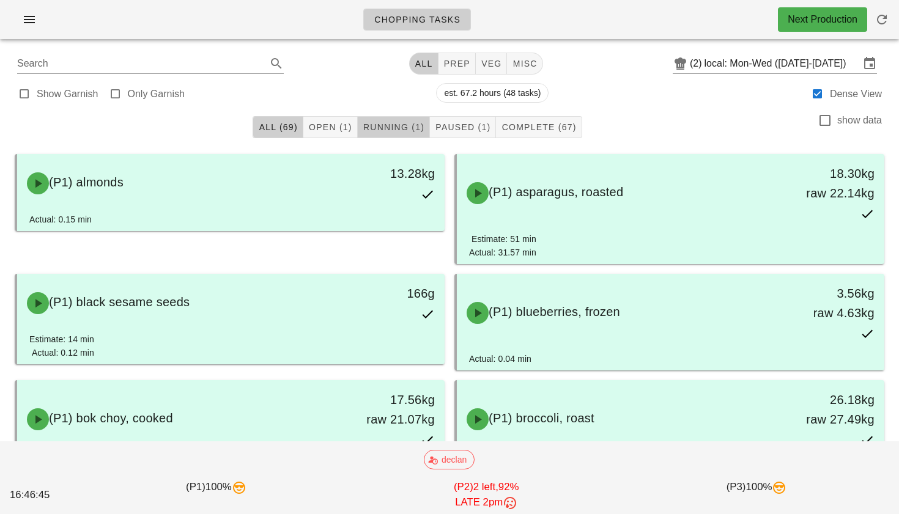
click at [406, 125] on span "Running (1)" at bounding box center [394, 127] width 62 height 10
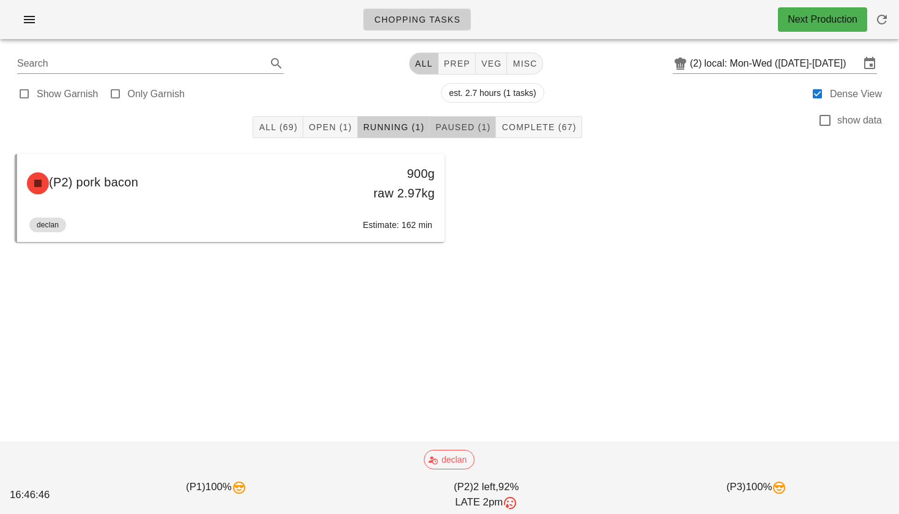
click at [454, 123] on span "Paused (1)" at bounding box center [463, 127] width 56 height 10
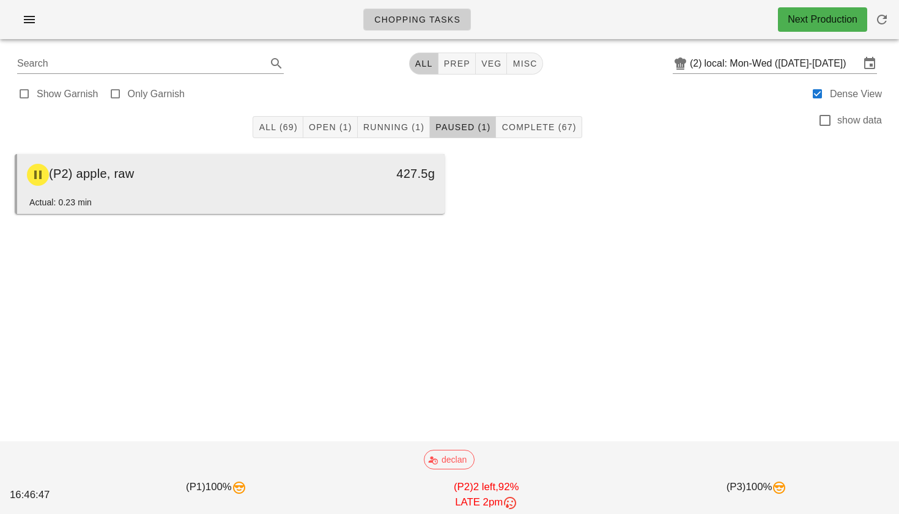
click at [317, 189] on div "(P2) apple, raw" at bounding box center [178, 175] width 317 height 37
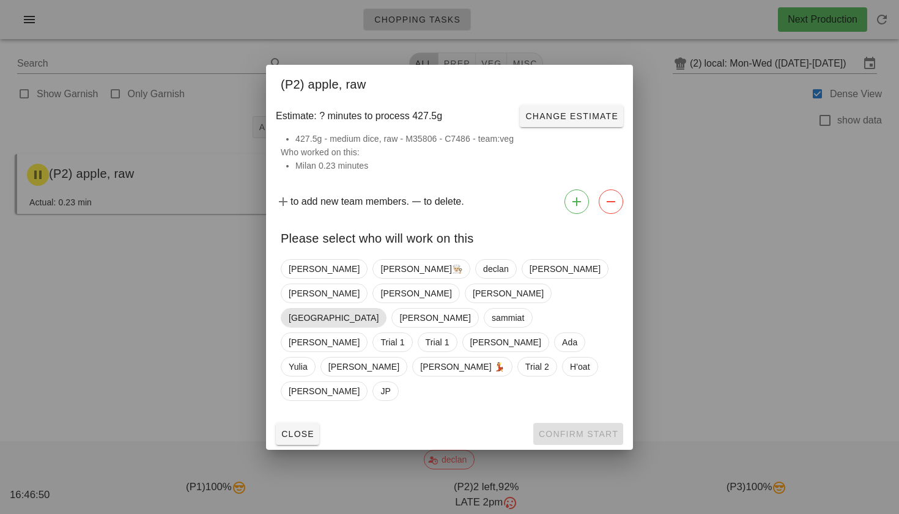
click at [312, 316] on span "[GEOGRAPHIC_DATA]" at bounding box center [334, 318] width 106 height 20
click at [583, 429] on span "Confirm Start" at bounding box center [578, 434] width 80 height 10
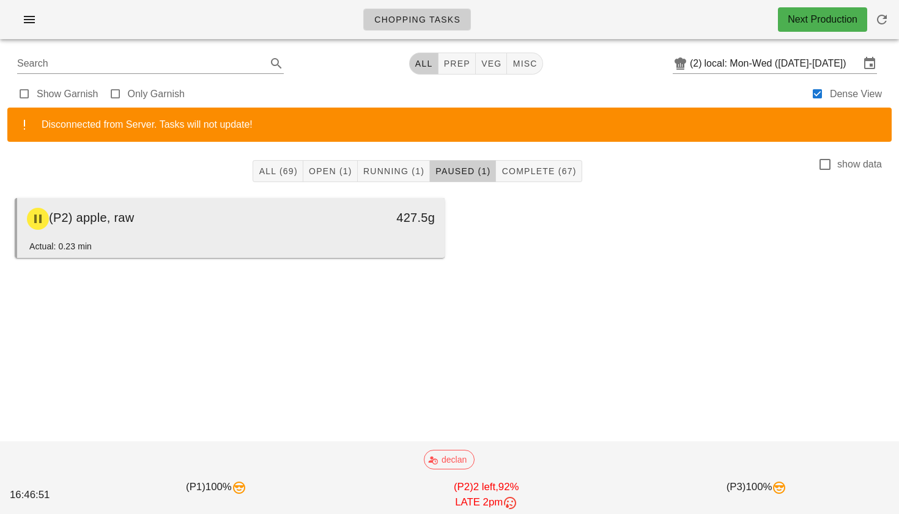
click at [353, 234] on div "427.5g" at bounding box center [389, 219] width 106 height 37
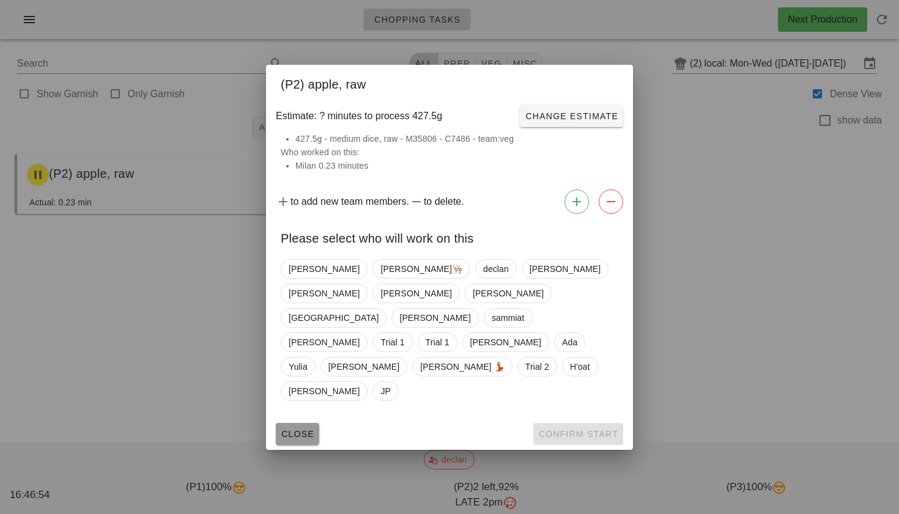
click at [303, 429] on span "Close" at bounding box center [298, 434] width 34 height 10
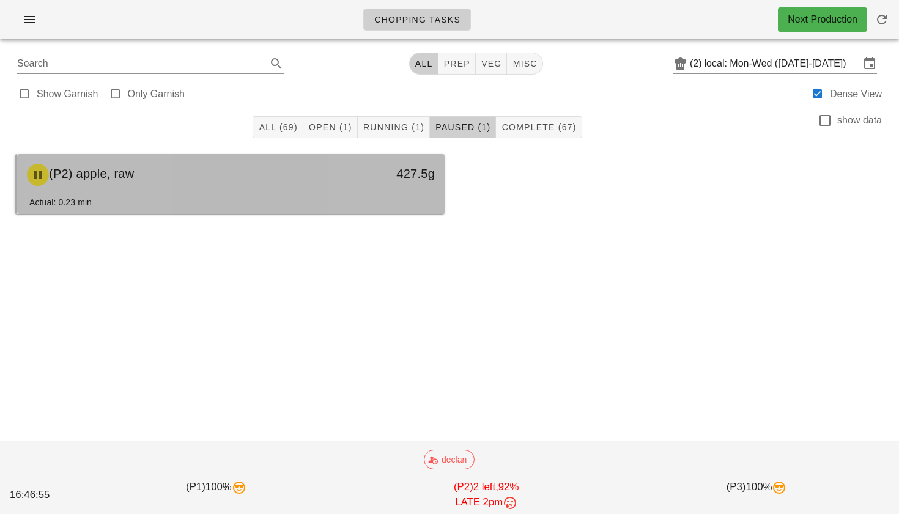
click at [263, 174] on div "(P2) apple, raw" at bounding box center [178, 175] width 317 height 37
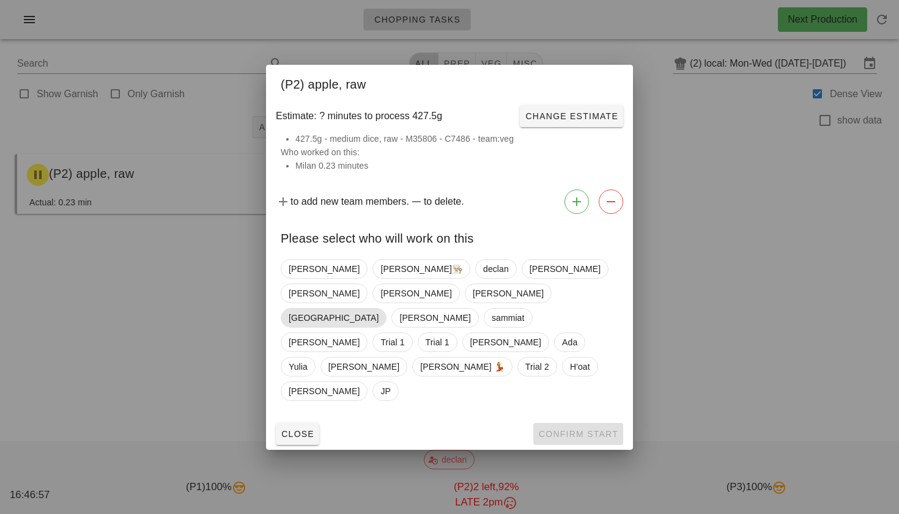
click at [311, 309] on span "[GEOGRAPHIC_DATA]" at bounding box center [334, 318] width 106 height 20
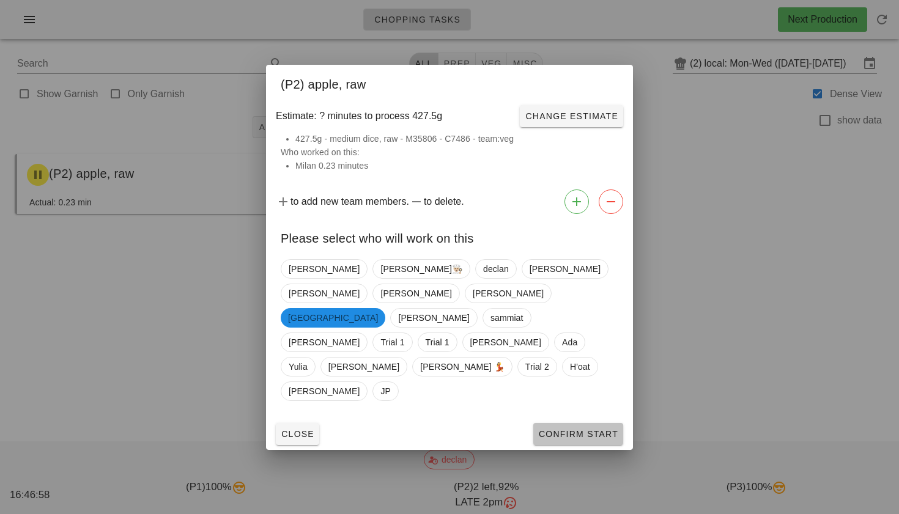
click at [568, 429] on span "Confirm Start" at bounding box center [578, 434] width 80 height 10
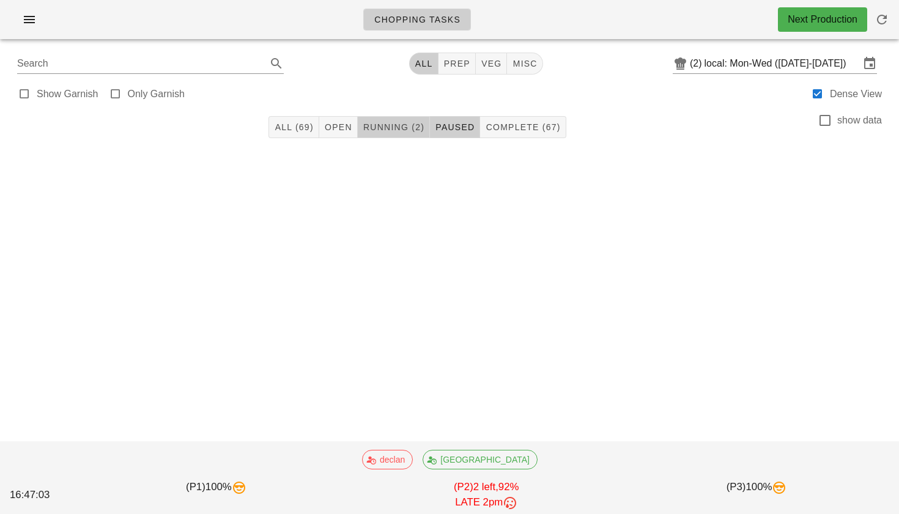
click at [403, 131] on span "Running (2)" at bounding box center [394, 127] width 62 height 10
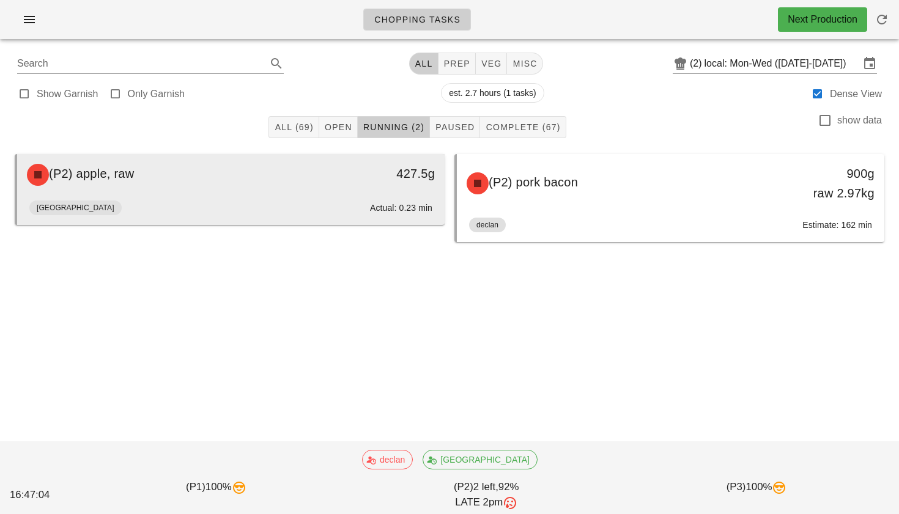
click at [335, 182] on div "(P2) apple, raw" at bounding box center [178, 175] width 317 height 37
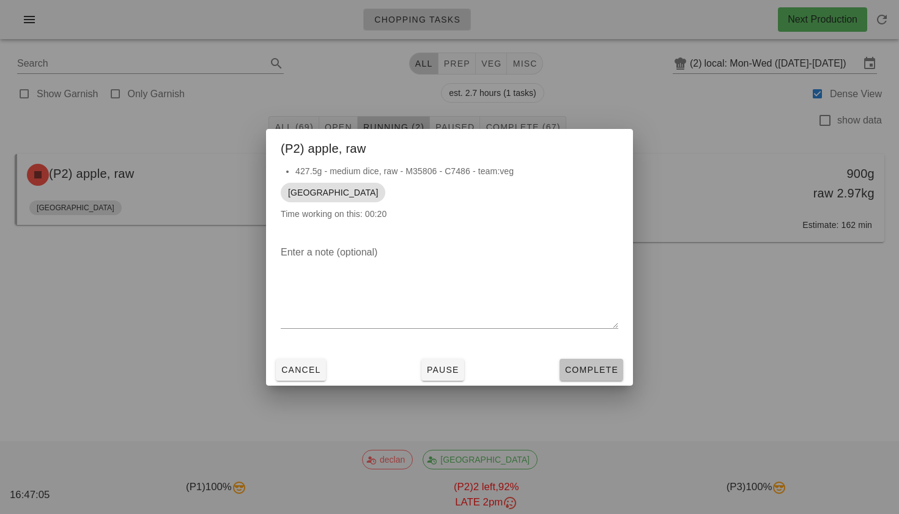
click at [577, 375] on span "Complete" at bounding box center [591, 370] width 54 height 10
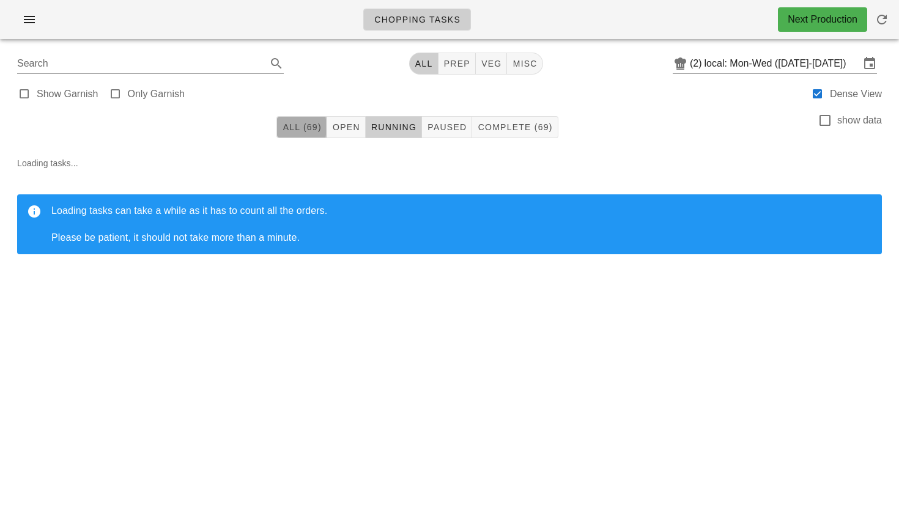
click at [306, 125] on span "All (69)" at bounding box center [301, 127] width 39 height 10
